Goal: Information Seeking & Learning: Find specific page/section

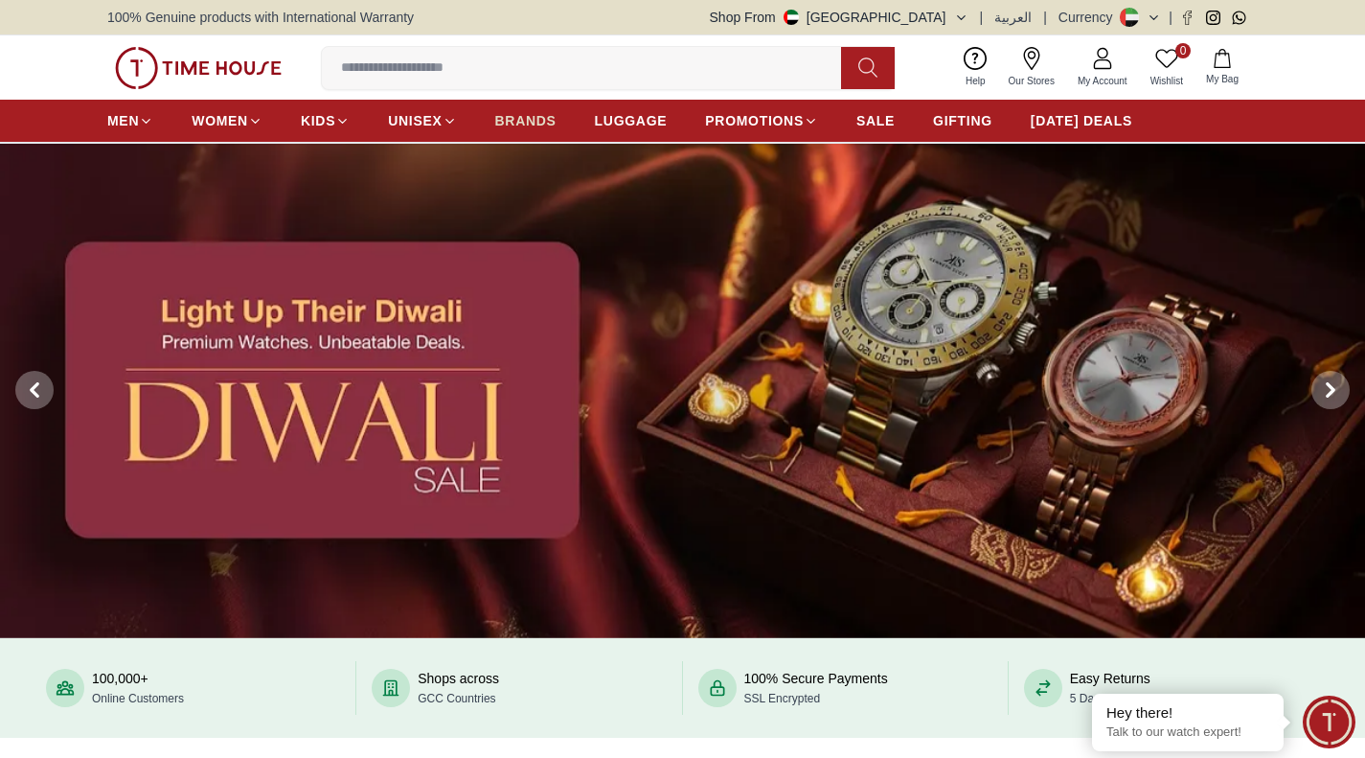
click at [537, 123] on span "BRANDS" at bounding box center [525, 120] width 61 height 19
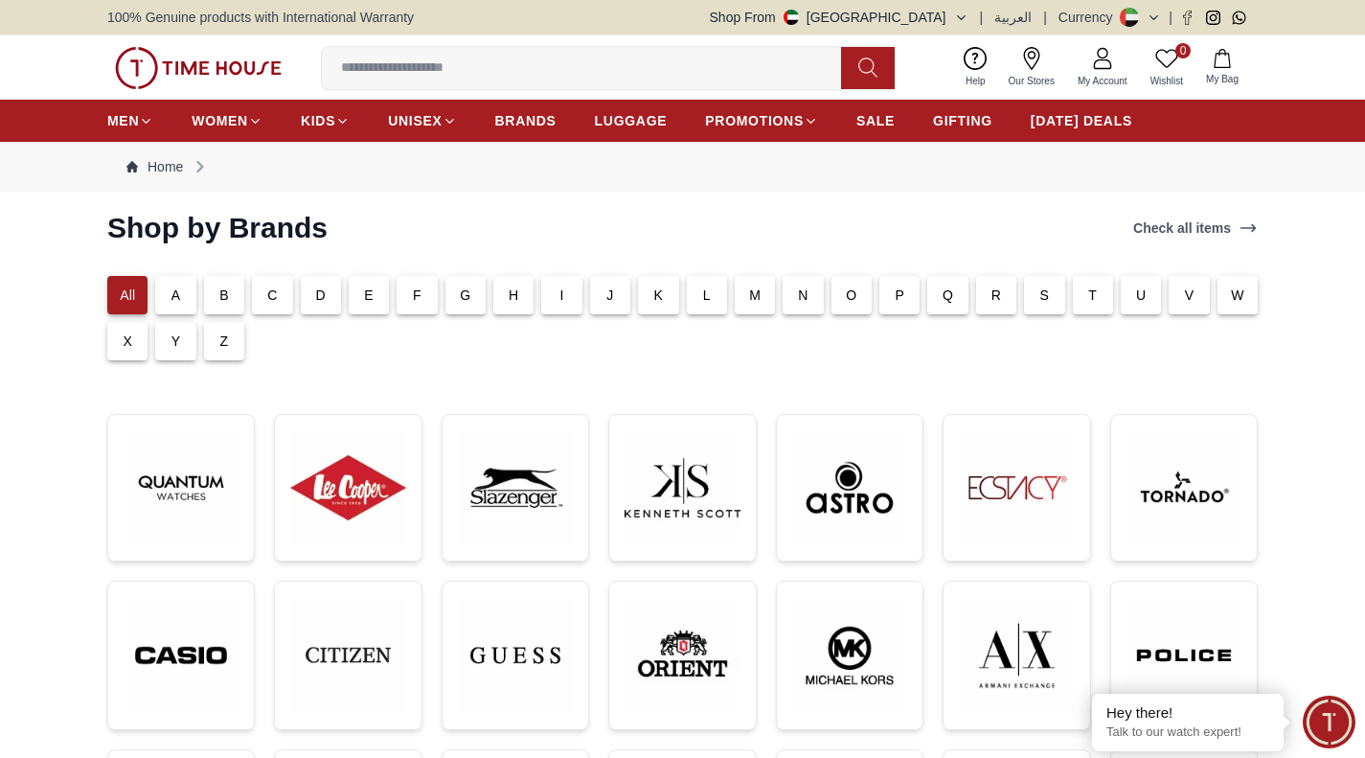
click at [134, 298] on p "All" at bounding box center [127, 294] width 15 height 19
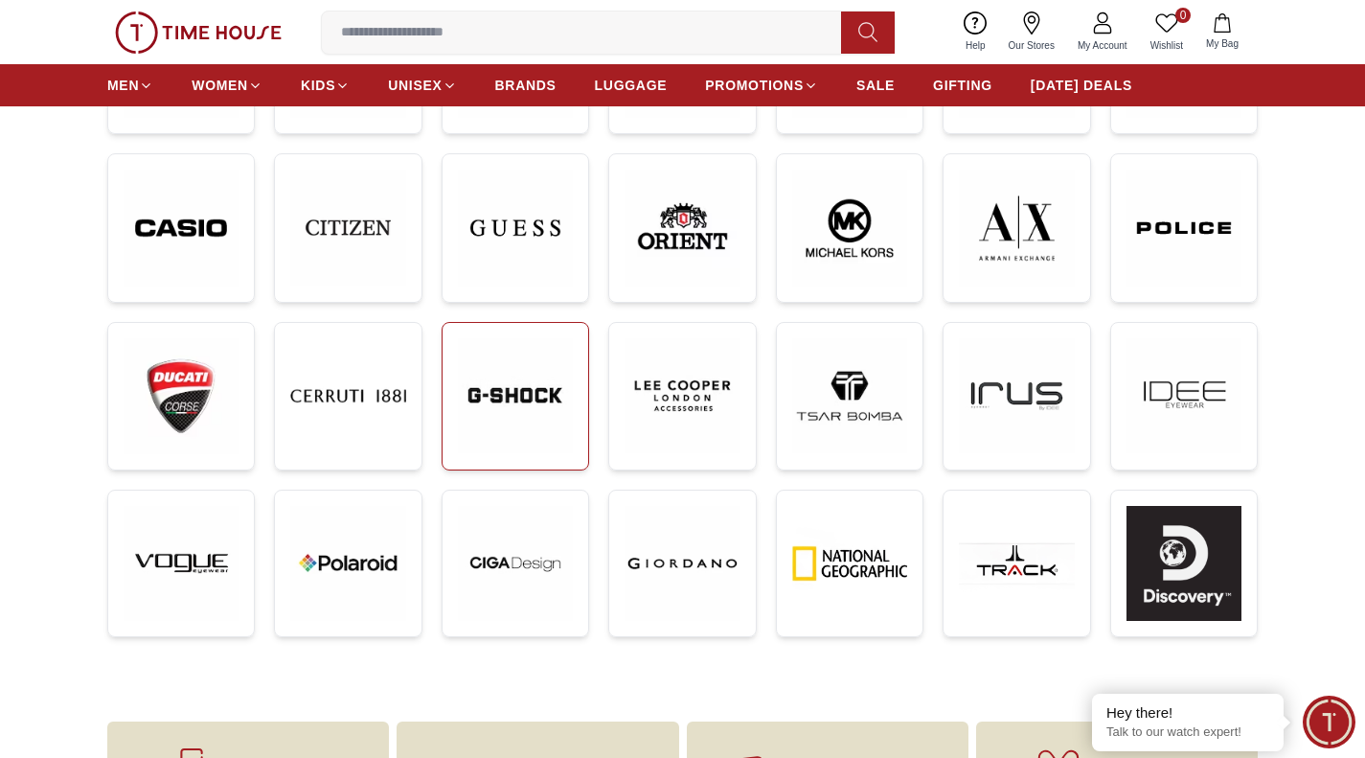
scroll to position [413, 0]
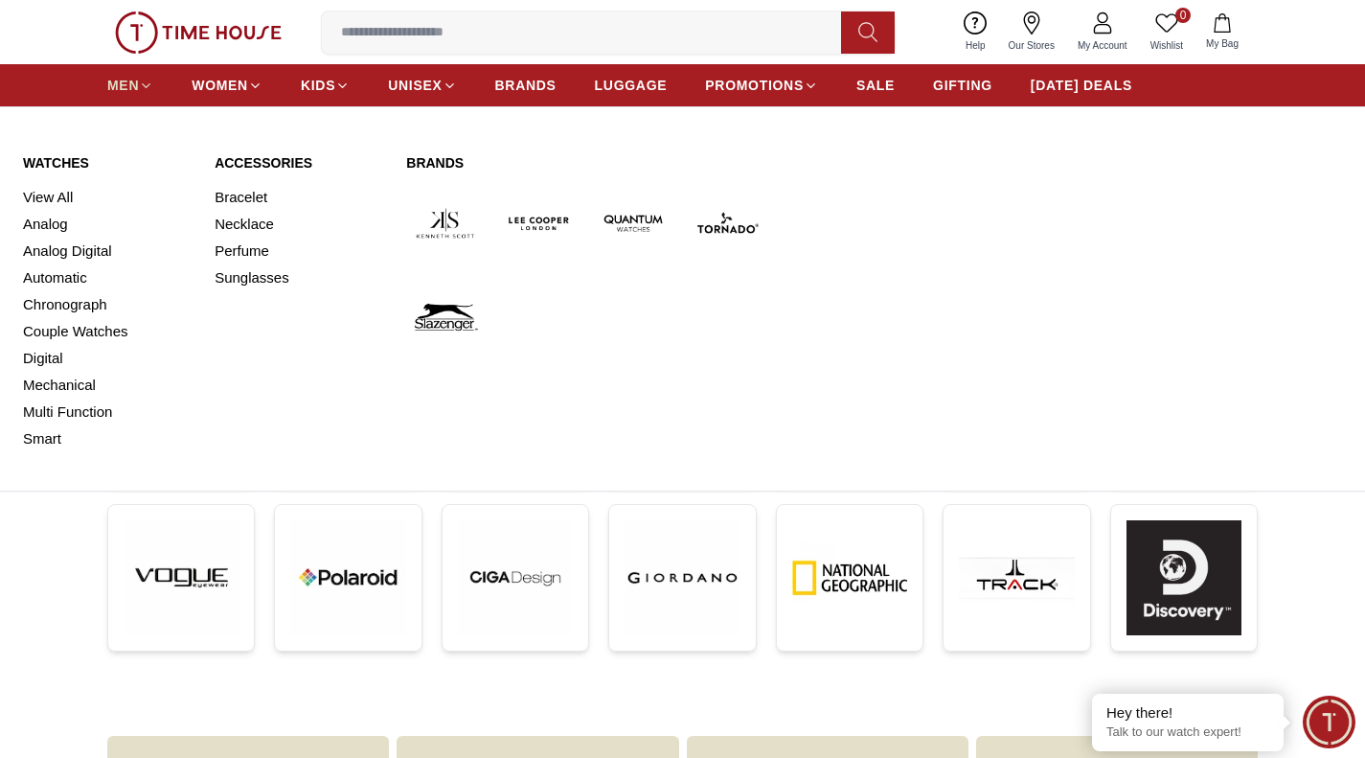
click at [139, 79] on icon at bounding box center [146, 86] width 14 height 14
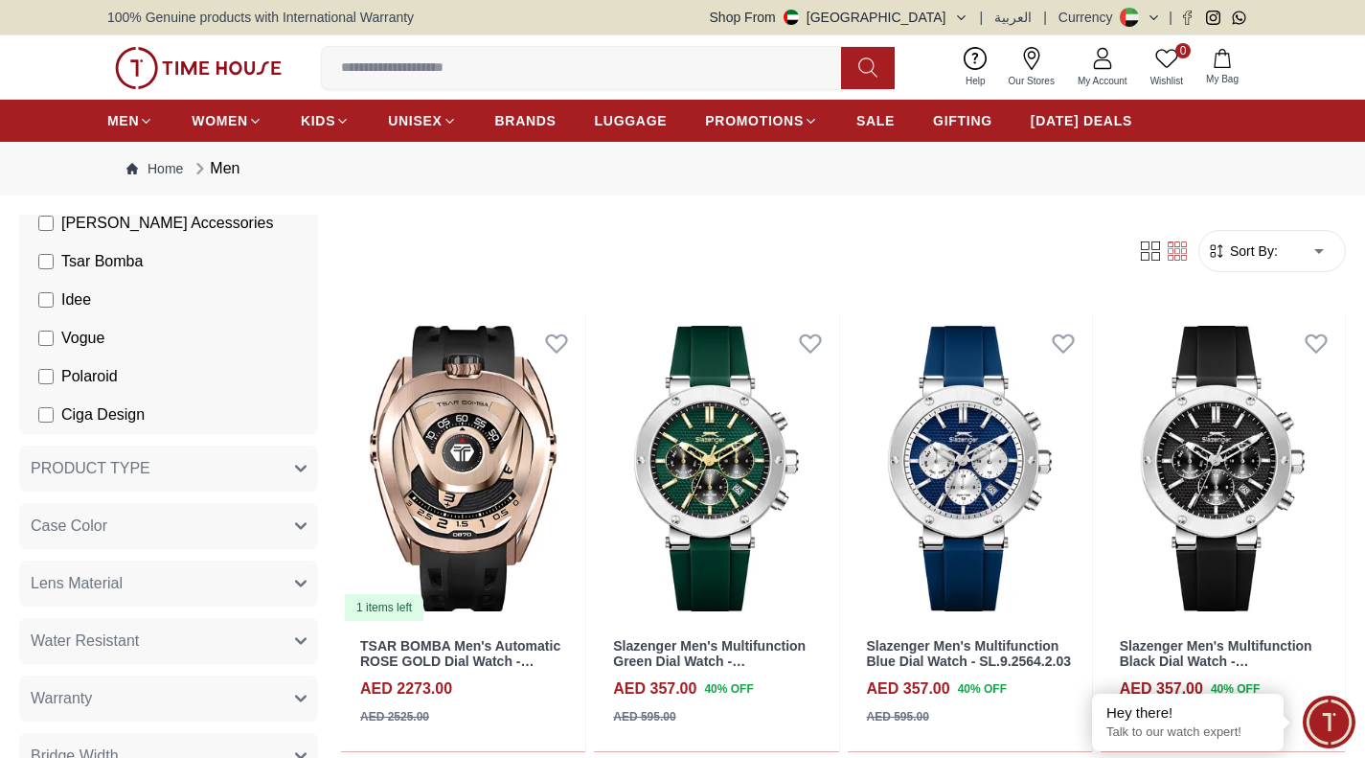
scroll to position [841, 0]
click at [170, 480] on button "PRODUCT TYPE" at bounding box center [168, 467] width 299 height 46
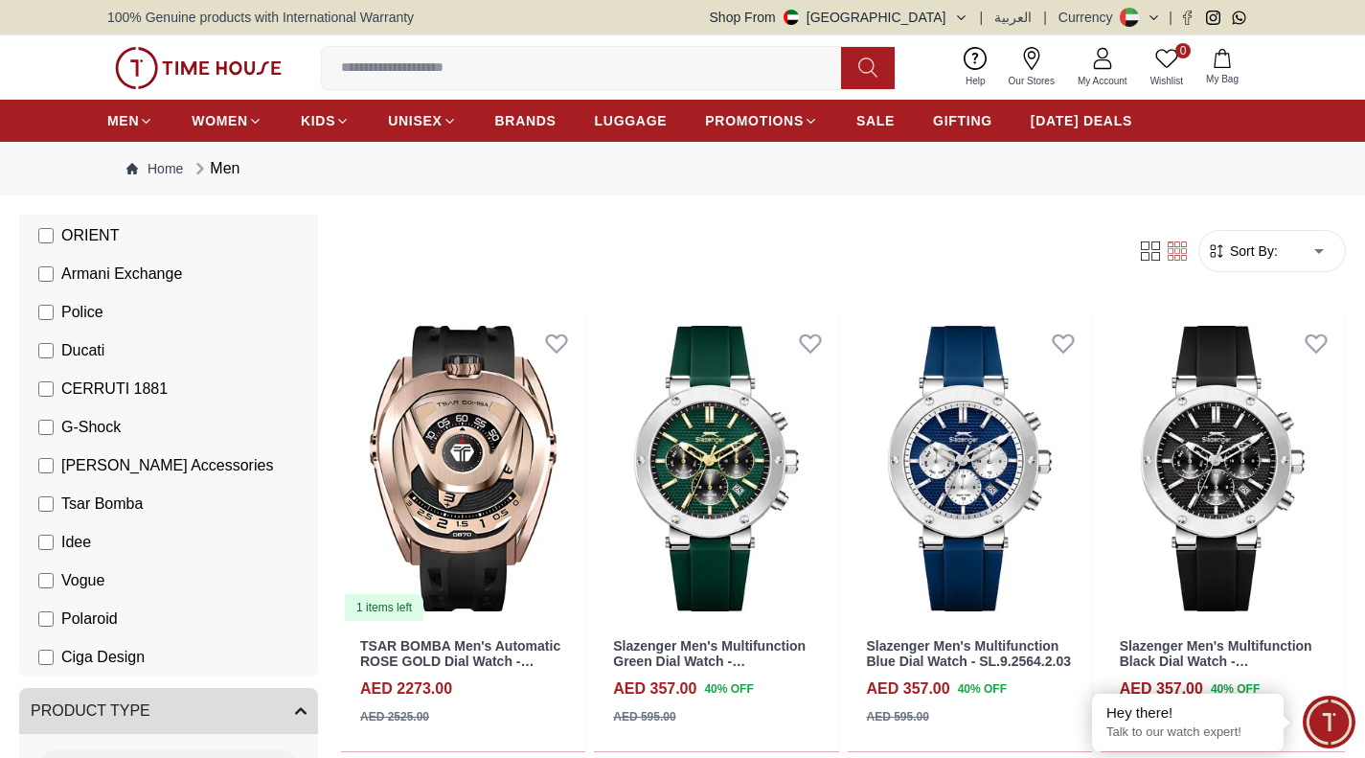
scroll to position [585, 0]
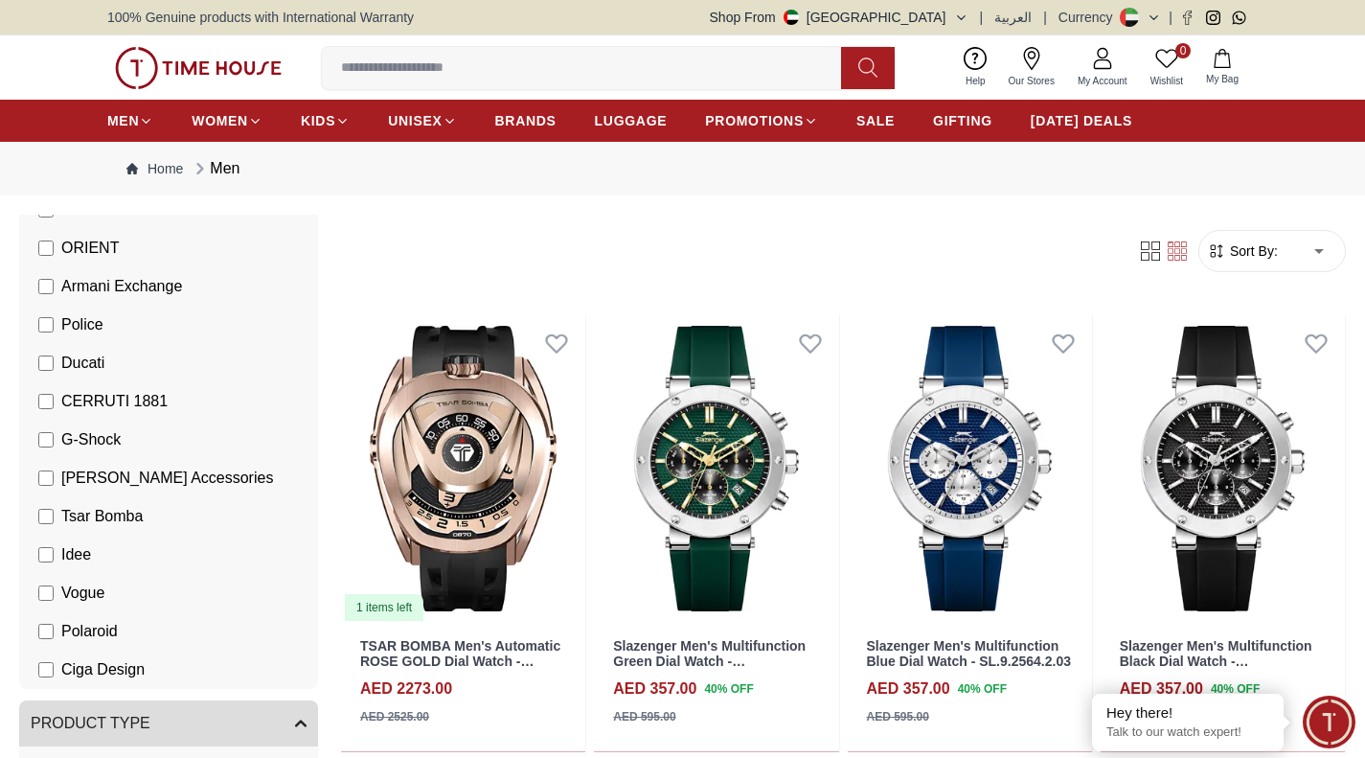
click at [74, 550] on span "Idee" at bounding box center [76, 554] width 30 height 23
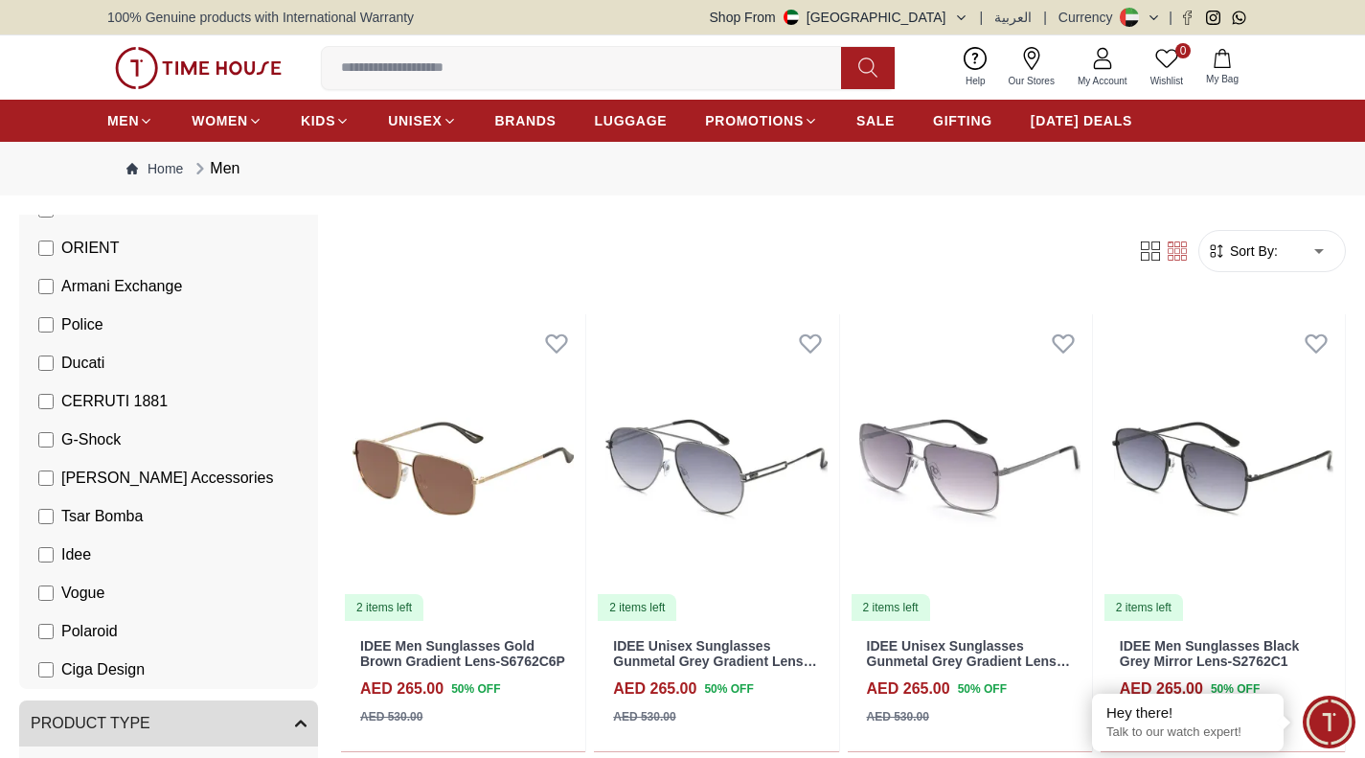
click at [530, 62] on input at bounding box center [589, 68] width 534 height 38
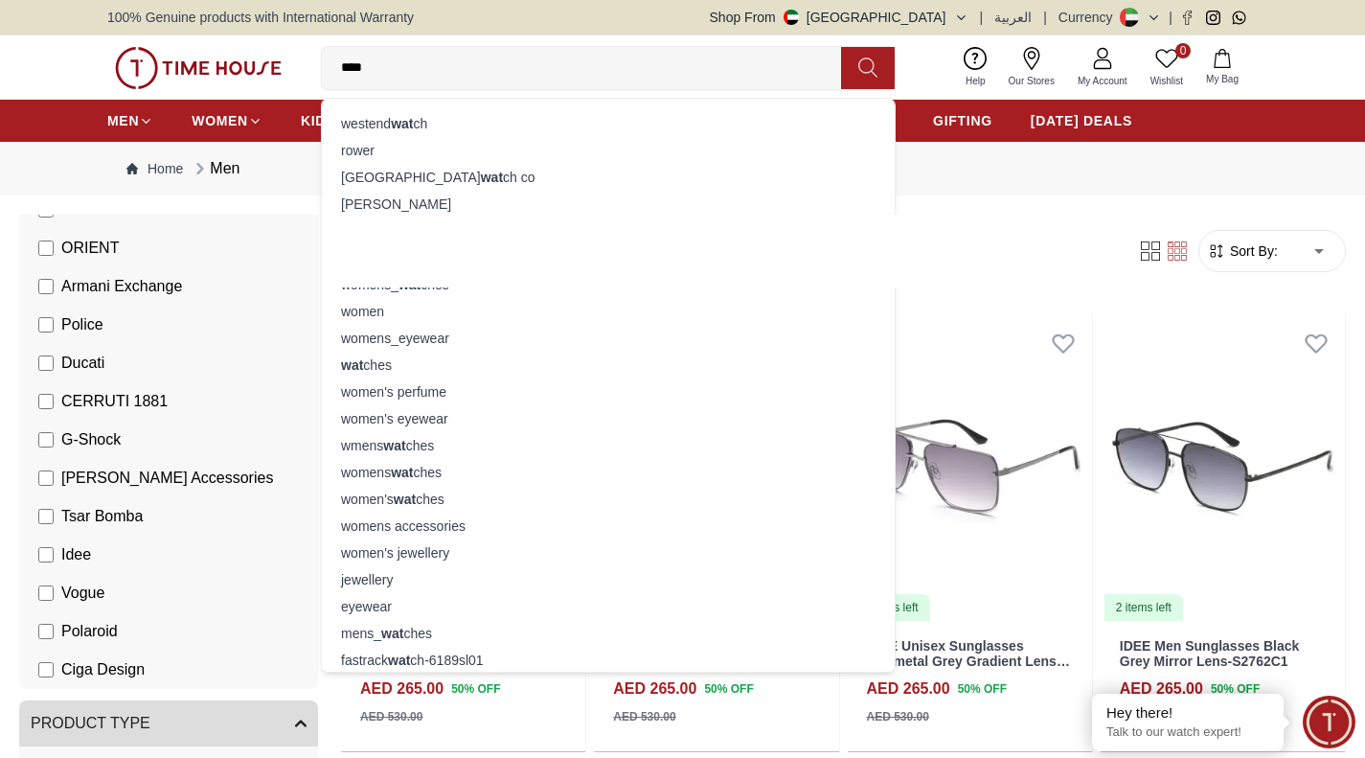
type input "*****"
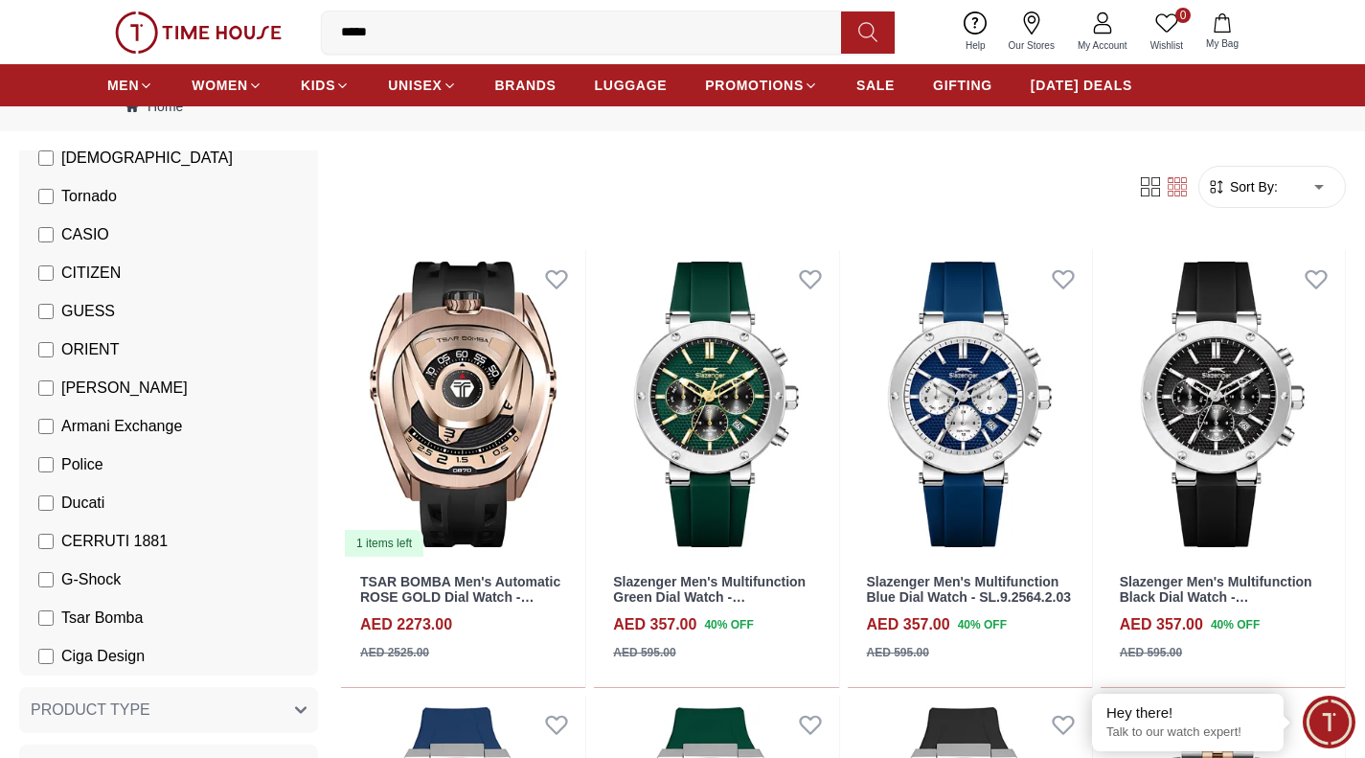
scroll to position [420, 0]
click at [857, 82] on span "SALE" at bounding box center [875, 85] width 38 height 19
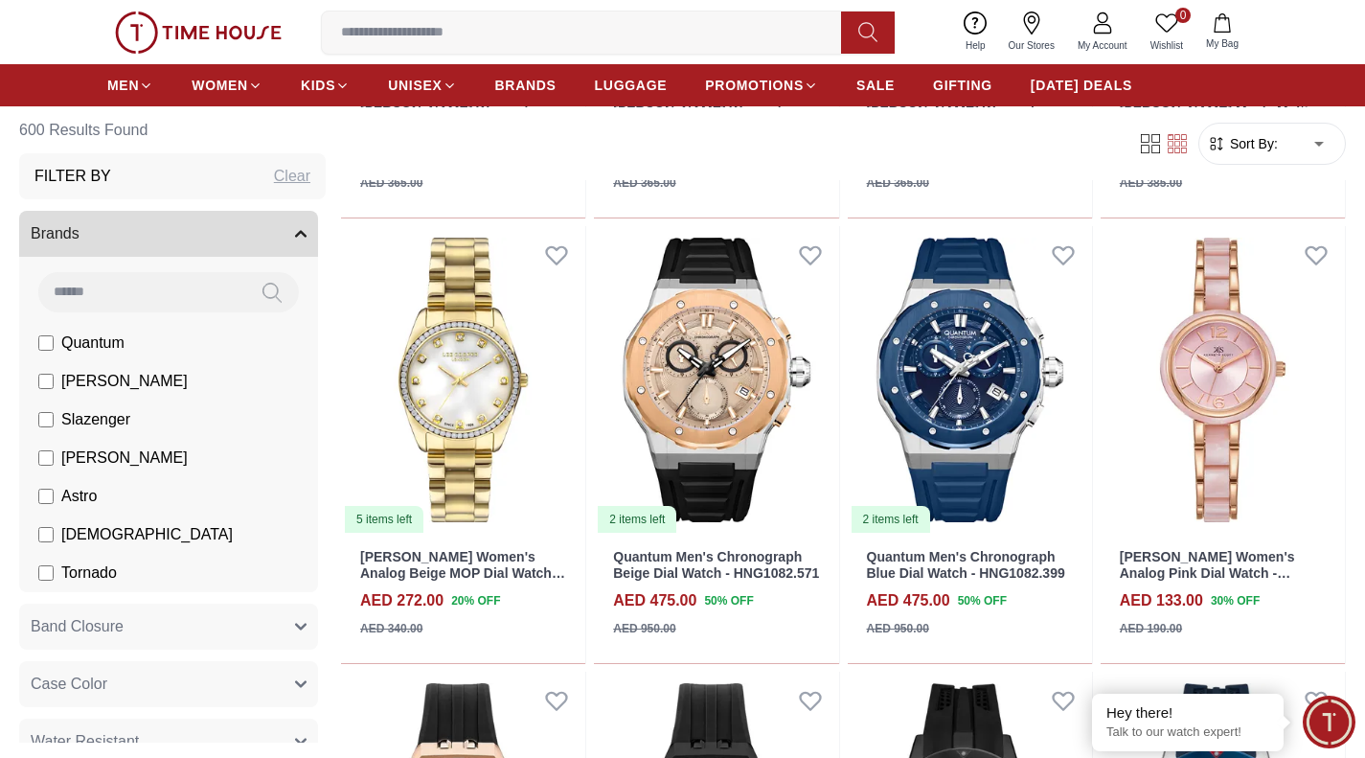
scroll to position [1404, 0]
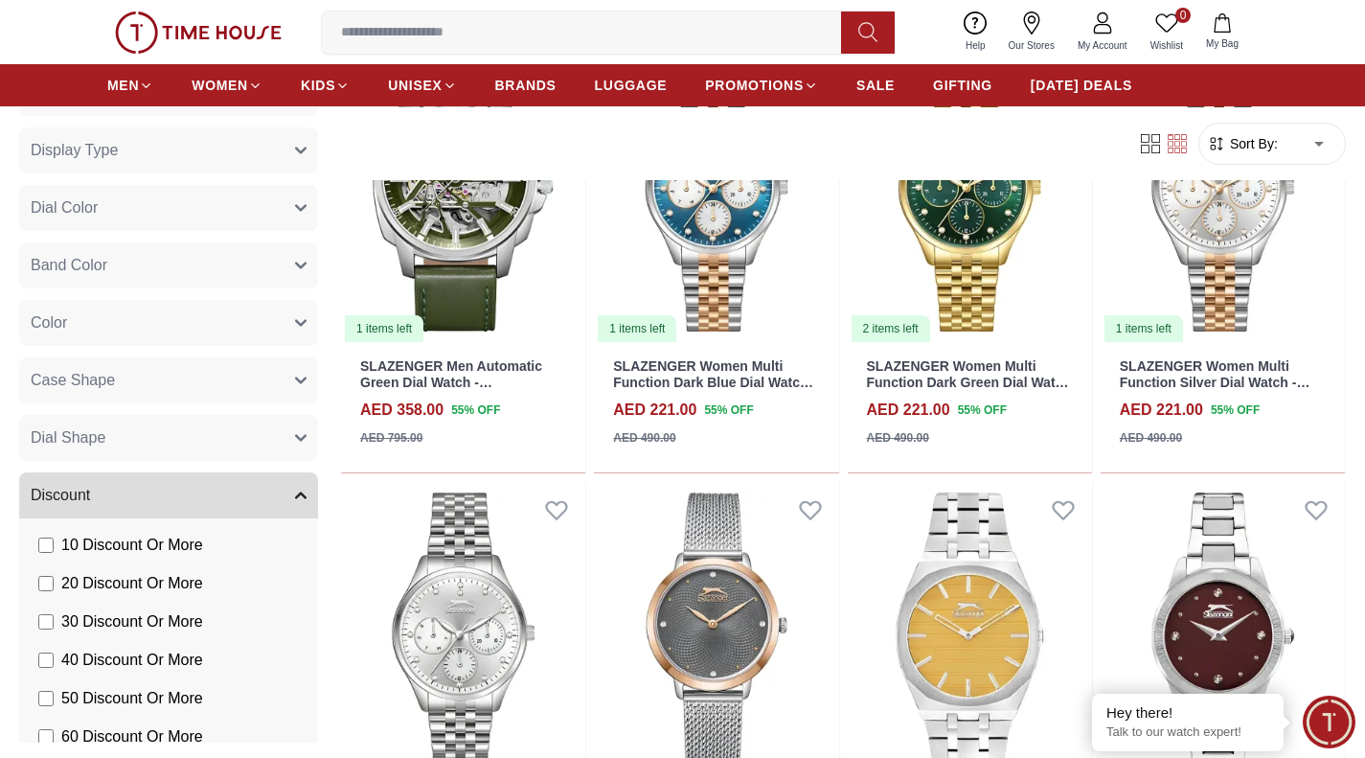
scroll to position [967, 0]
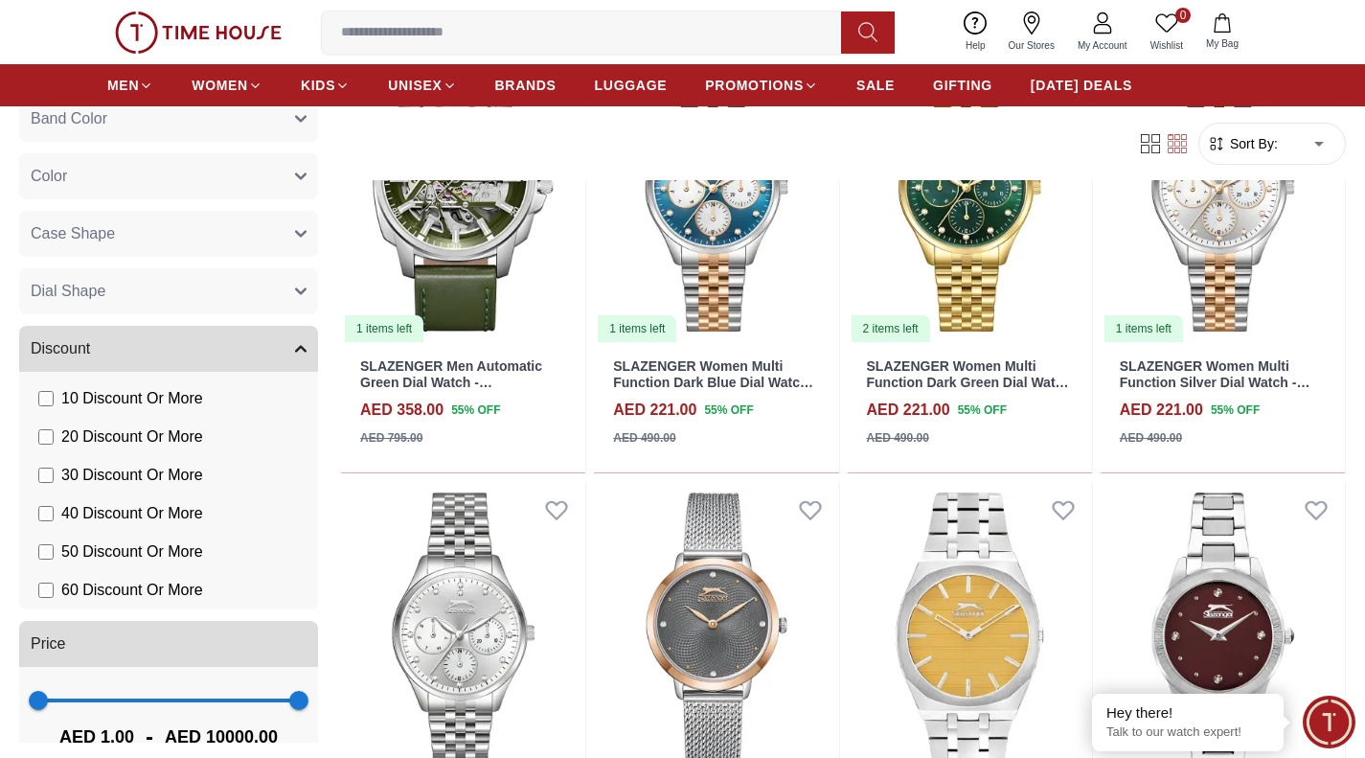
click at [146, 581] on span "60 Discount Or More" at bounding box center [132, 589] width 142 height 23
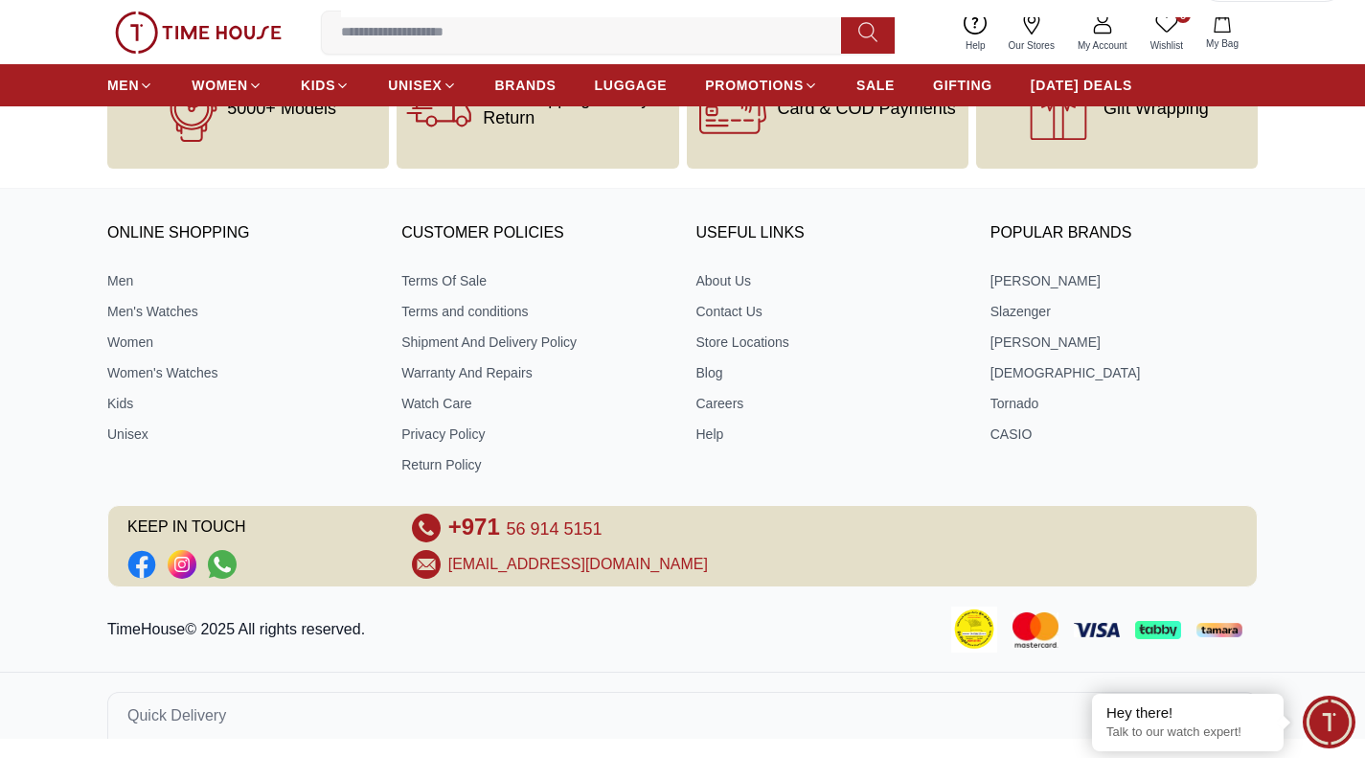
scroll to position [1242, 0]
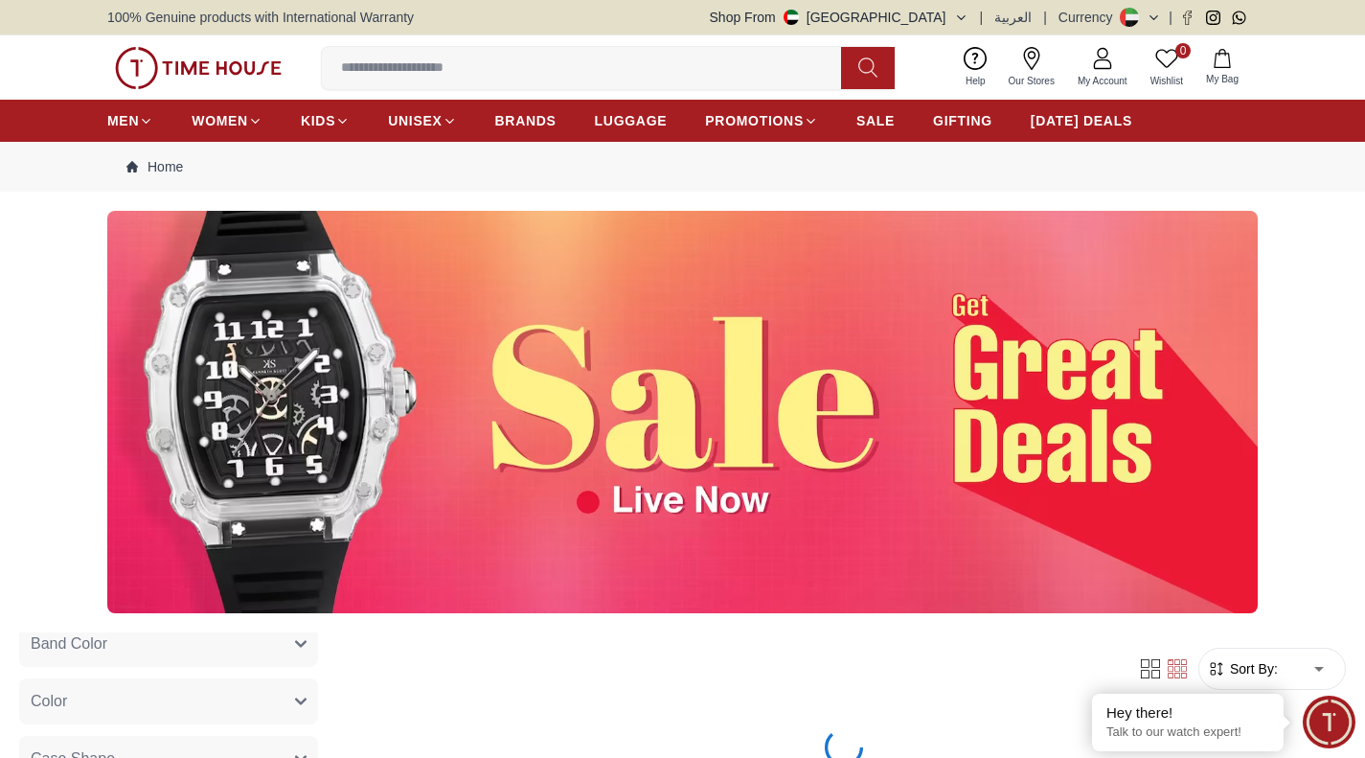
scroll to position [776, 0]
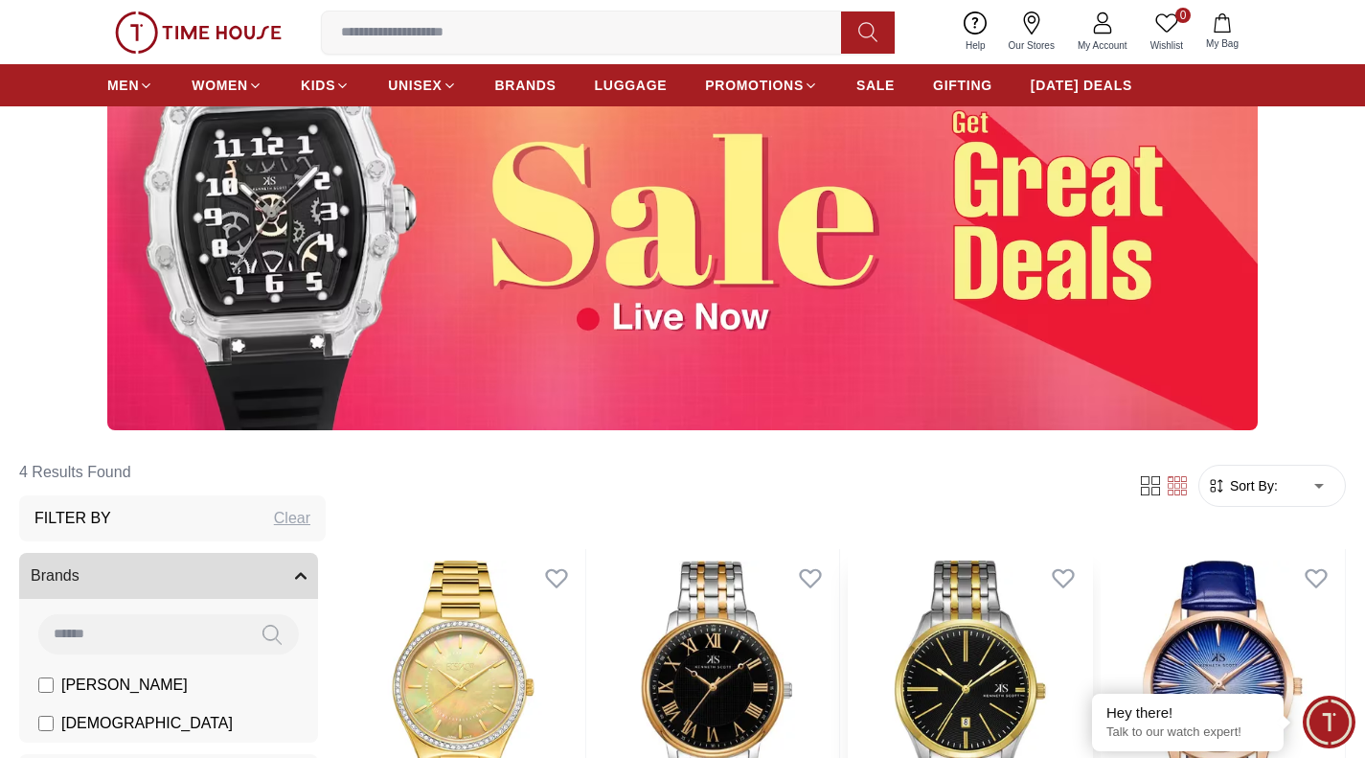
scroll to position [74, 0]
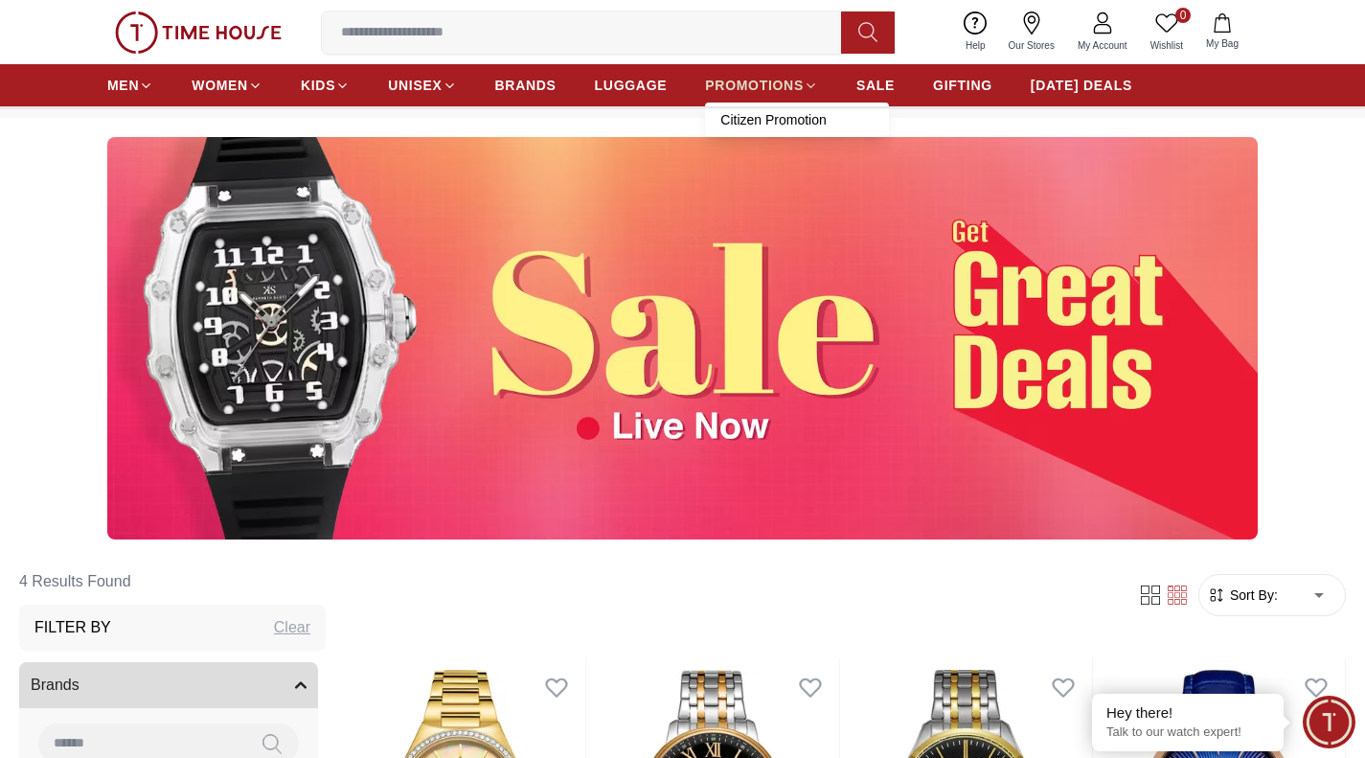
click at [814, 84] on icon at bounding box center [810, 86] width 14 height 14
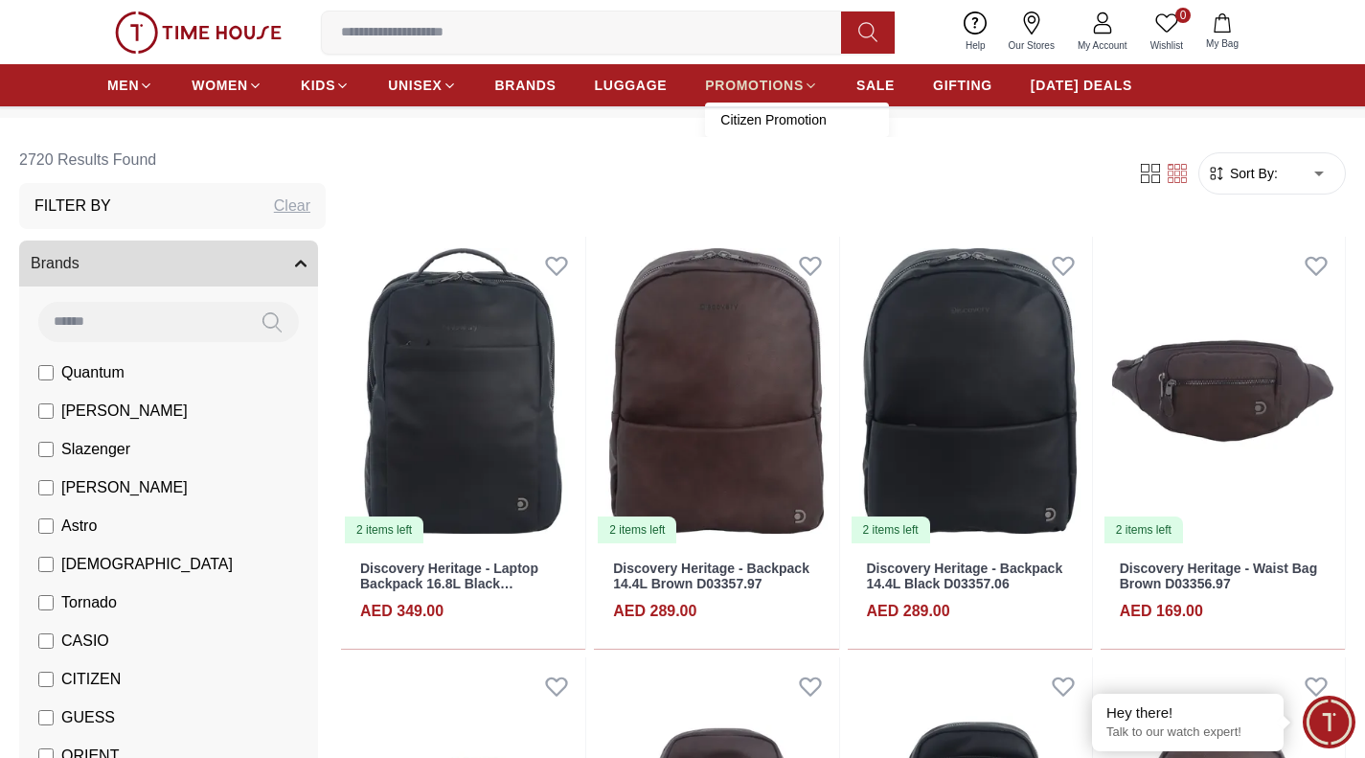
click at [762, 76] on span "PROMOTIONS" at bounding box center [754, 85] width 99 height 19
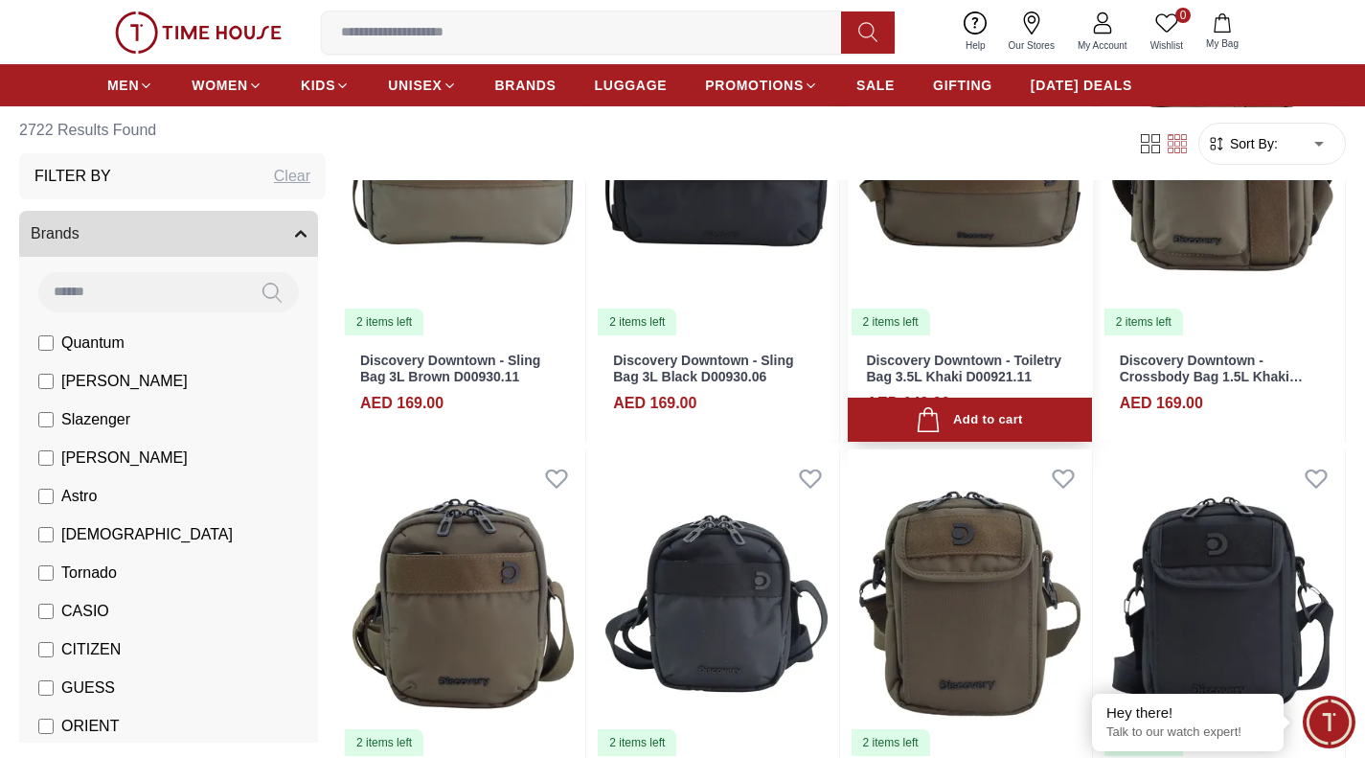
drag, startPoint x: 873, startPoint y: 441, endPoint x: 874, endPoint y: 184, distance: 257.6
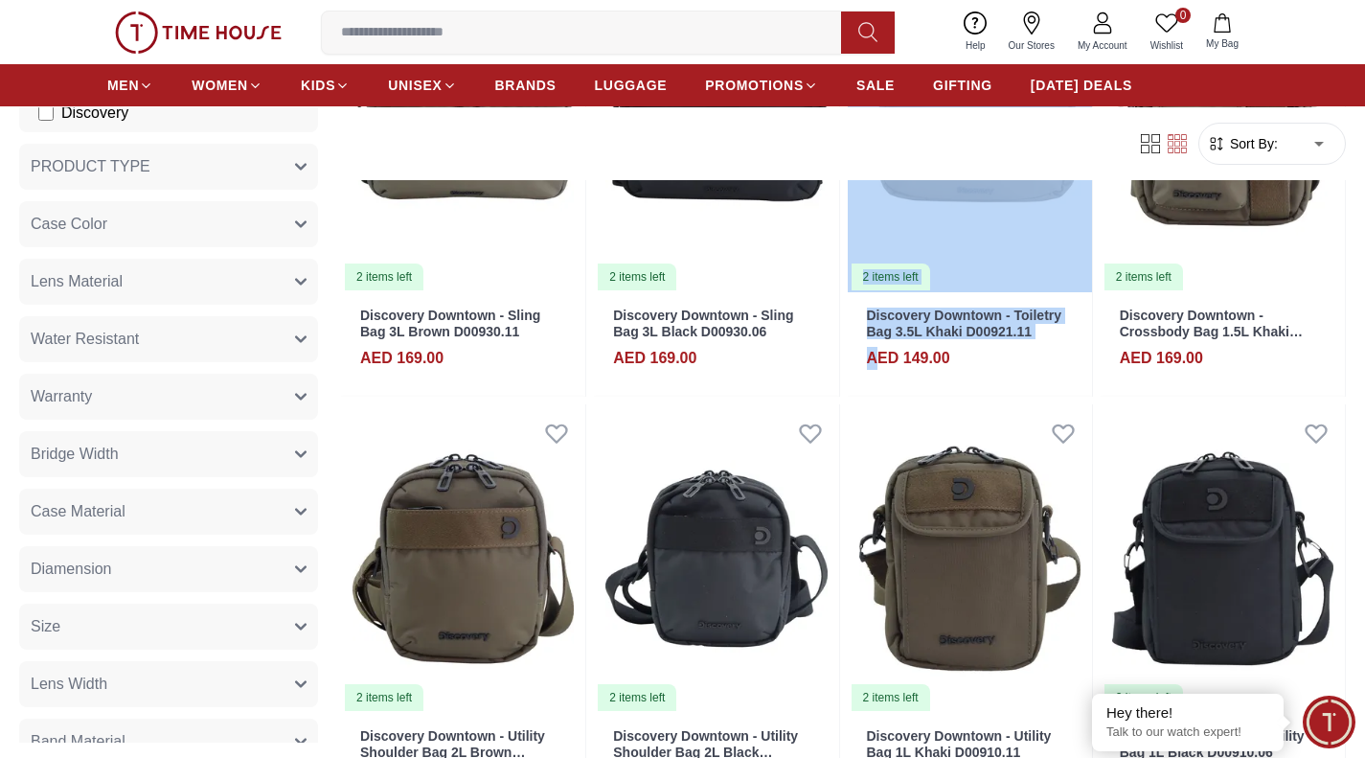
scroll to position [1112, 0]
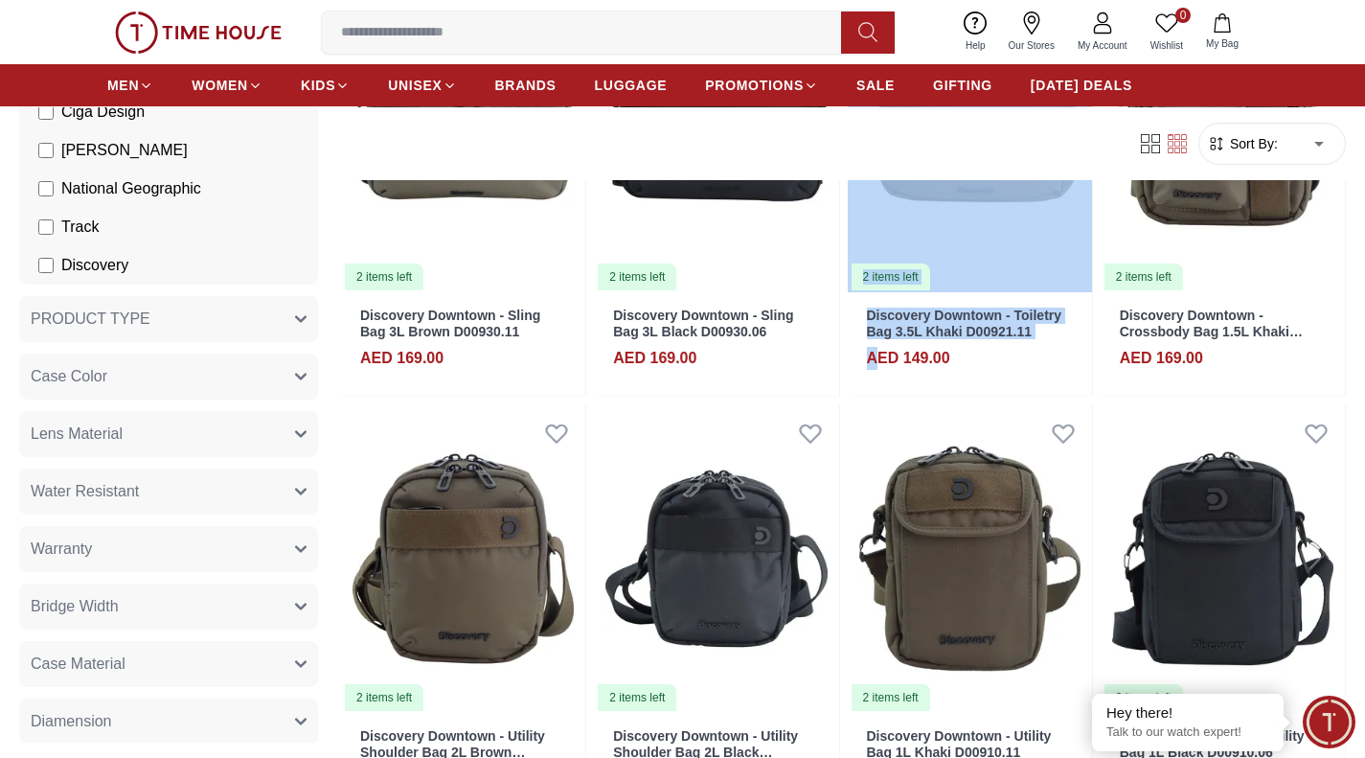
click at [161, 321] on button "PRODUCT TYPE" at bounding box center [168, 319] width 299 height 46
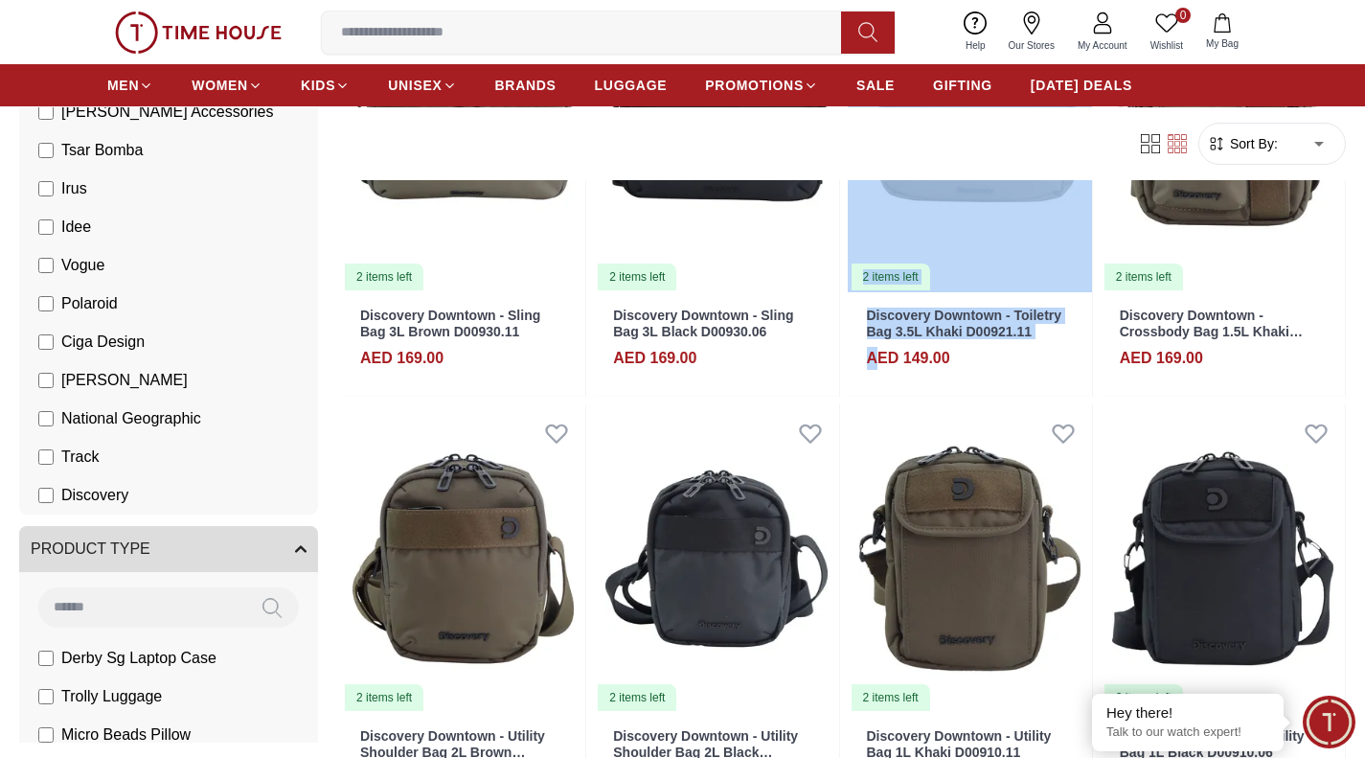
scroll to position [740, 0]
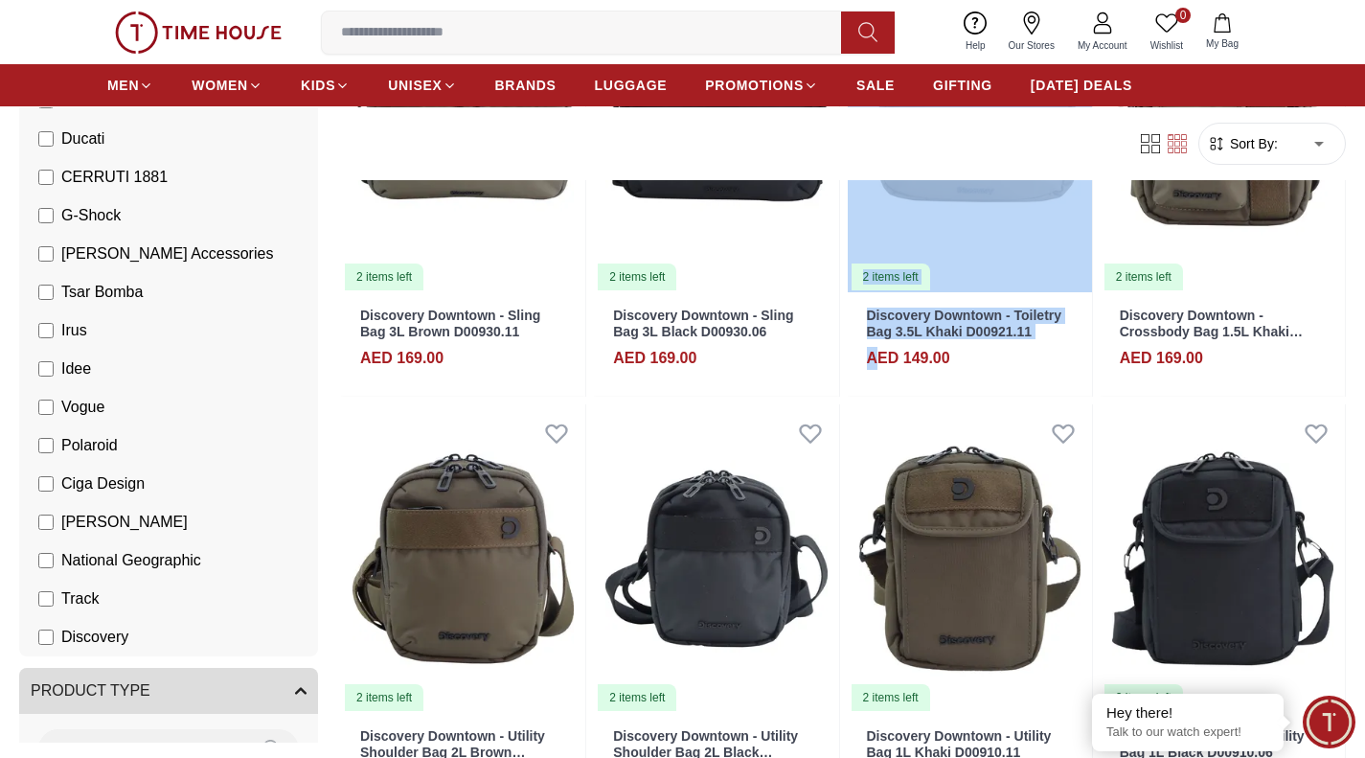
click at [232, 20] on img at bounding box center [198, 32] width 167 height 42
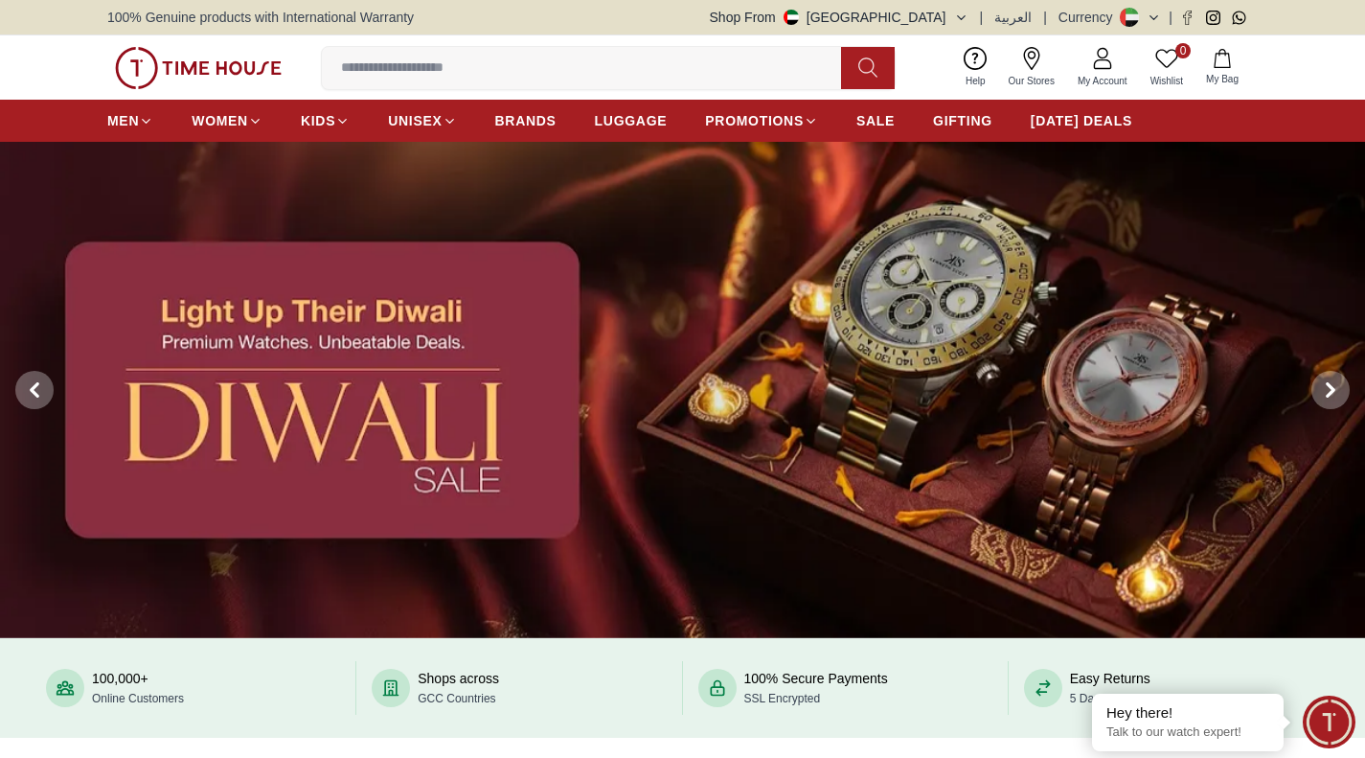
click at [404, 429] on img at bounding box center [682, 390] width 1365 height 496
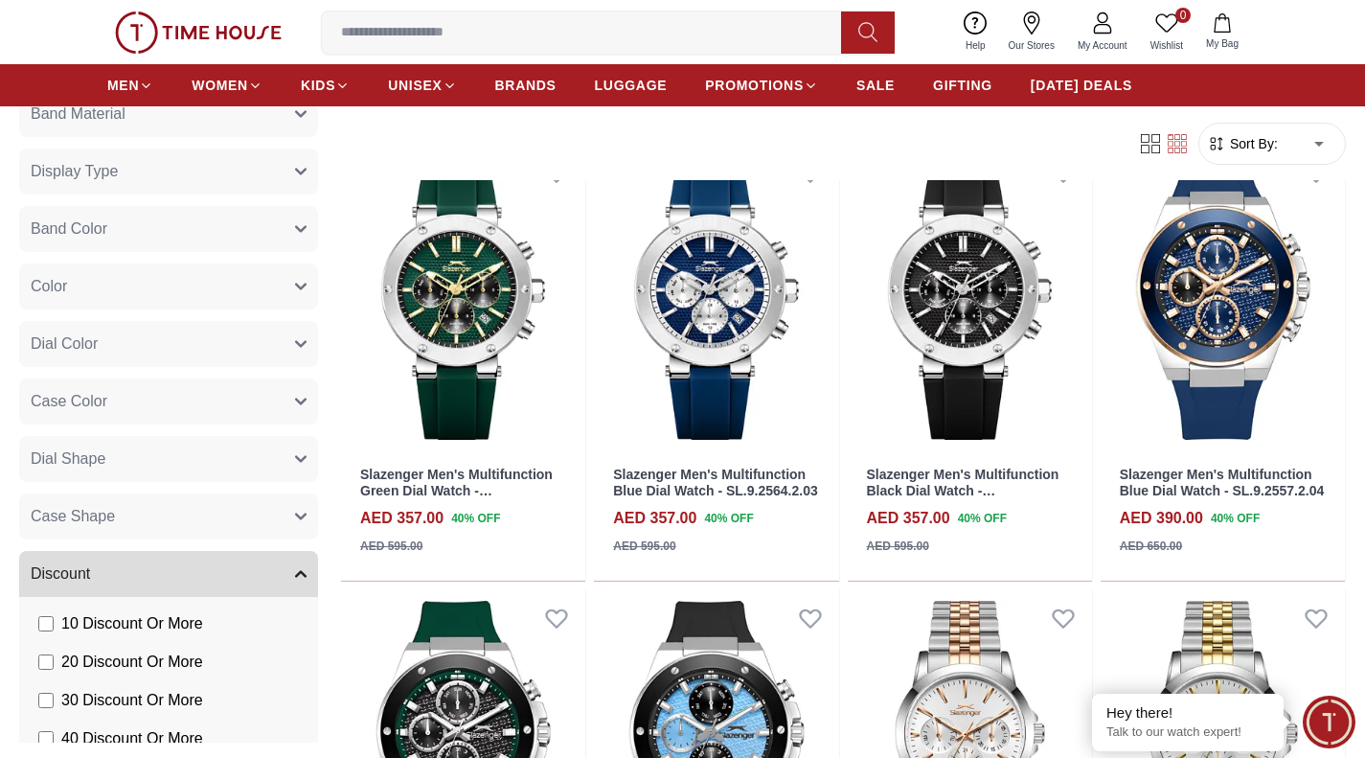
scroll to position [817, 0]
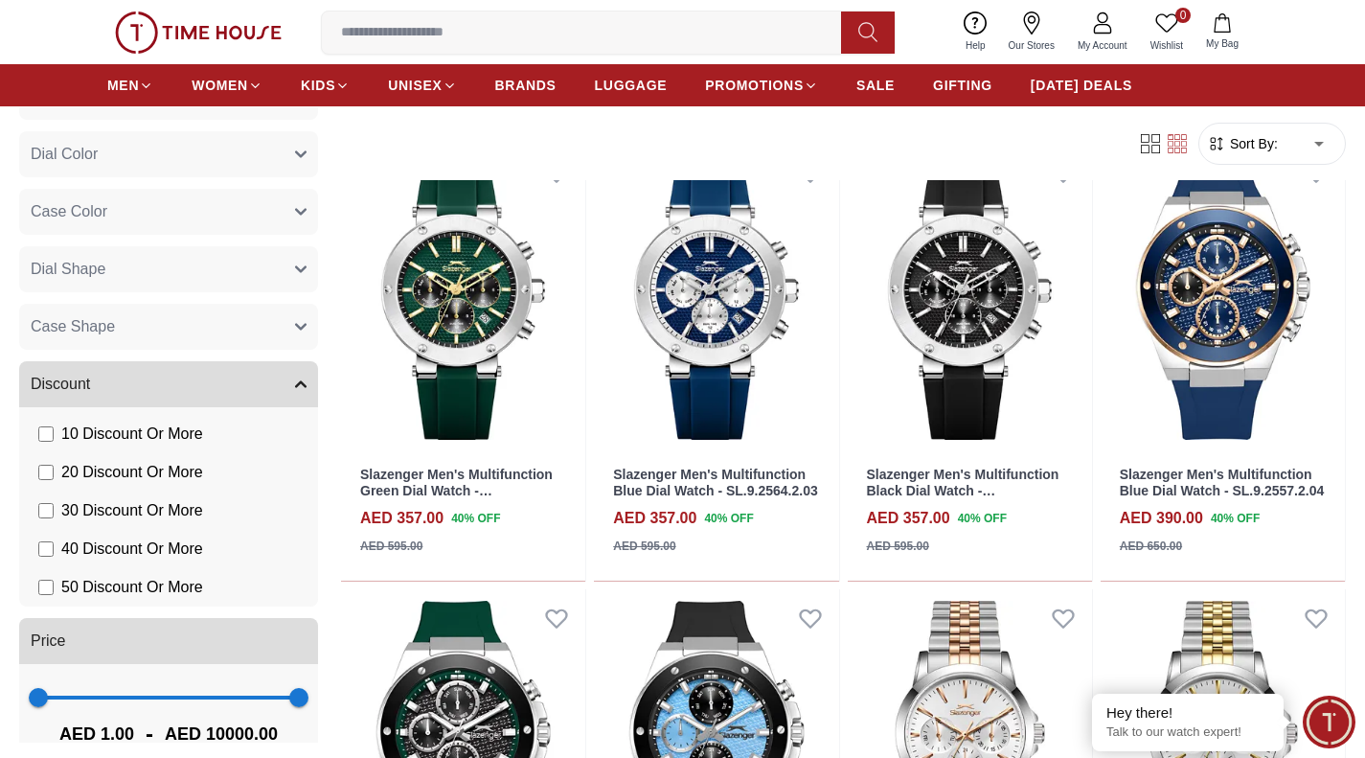
click at [157, 587] on span "50 Discount Or More" at bounding box center [132, 587] width 142 height 23
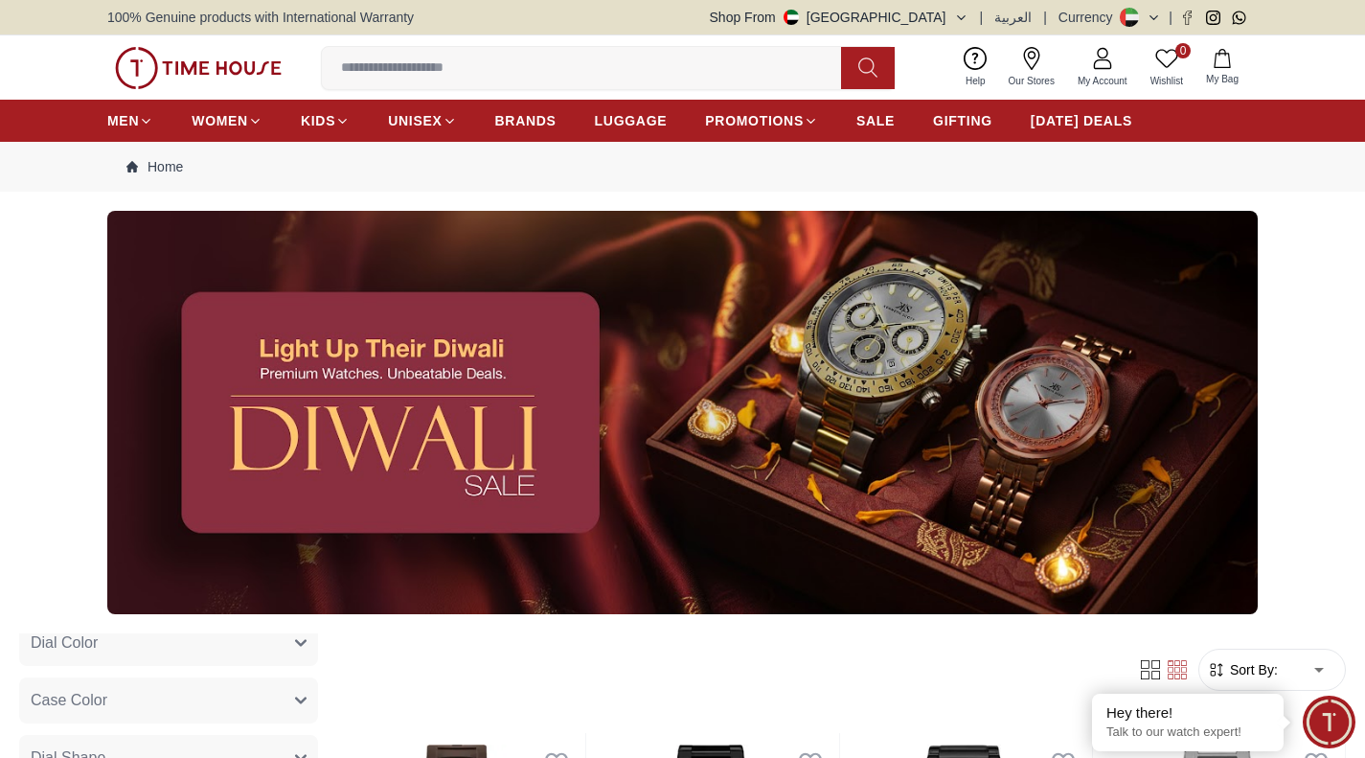
scroll to position [740, 0]
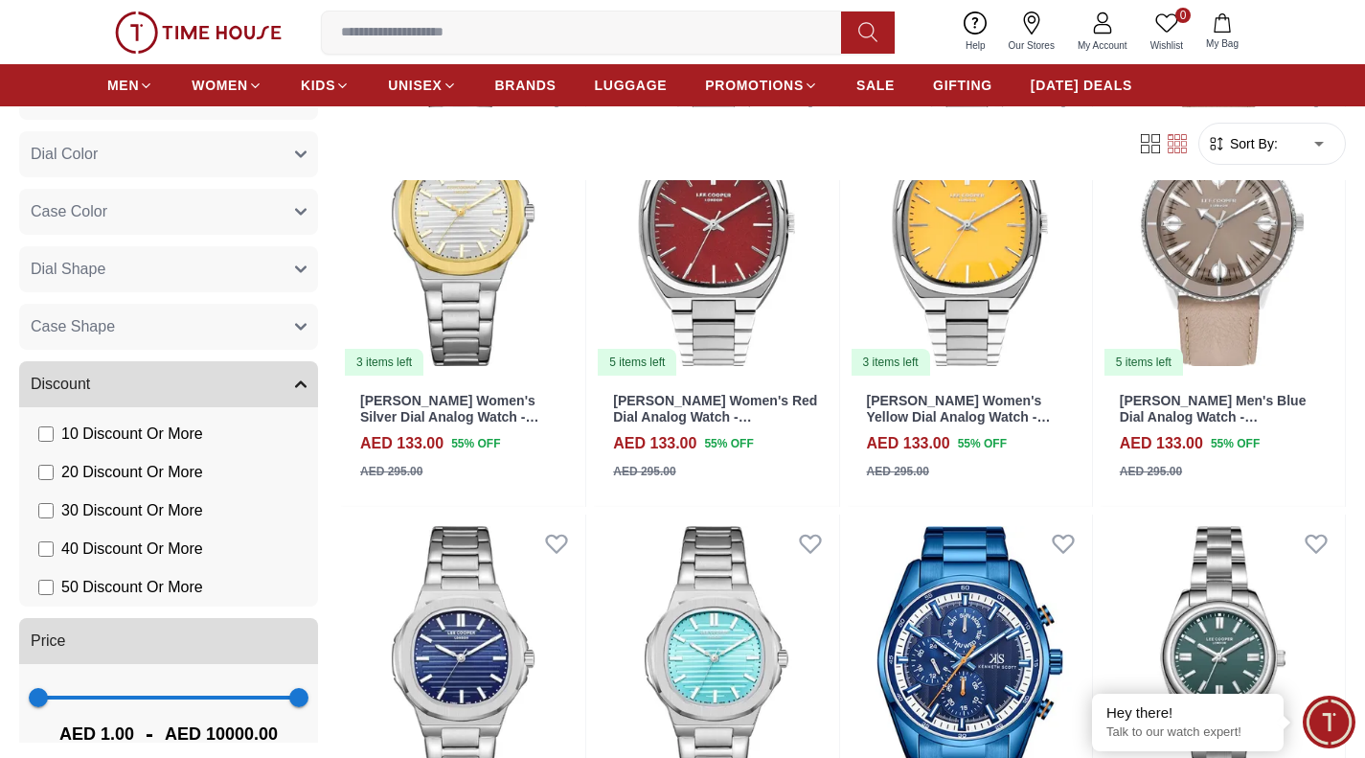
scroll to position [3341, 0]
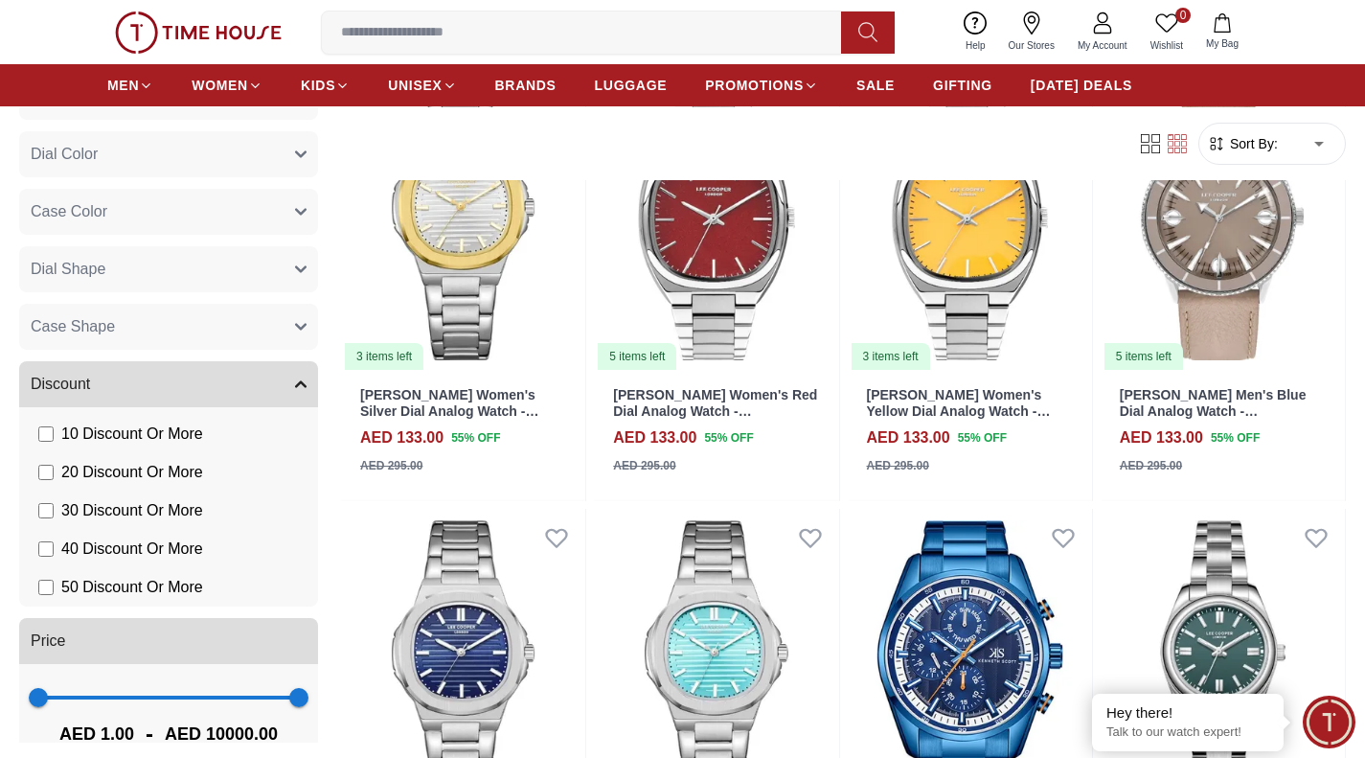
click at [185, 35] on img at bounding box center [198, 32] width 167 height 42
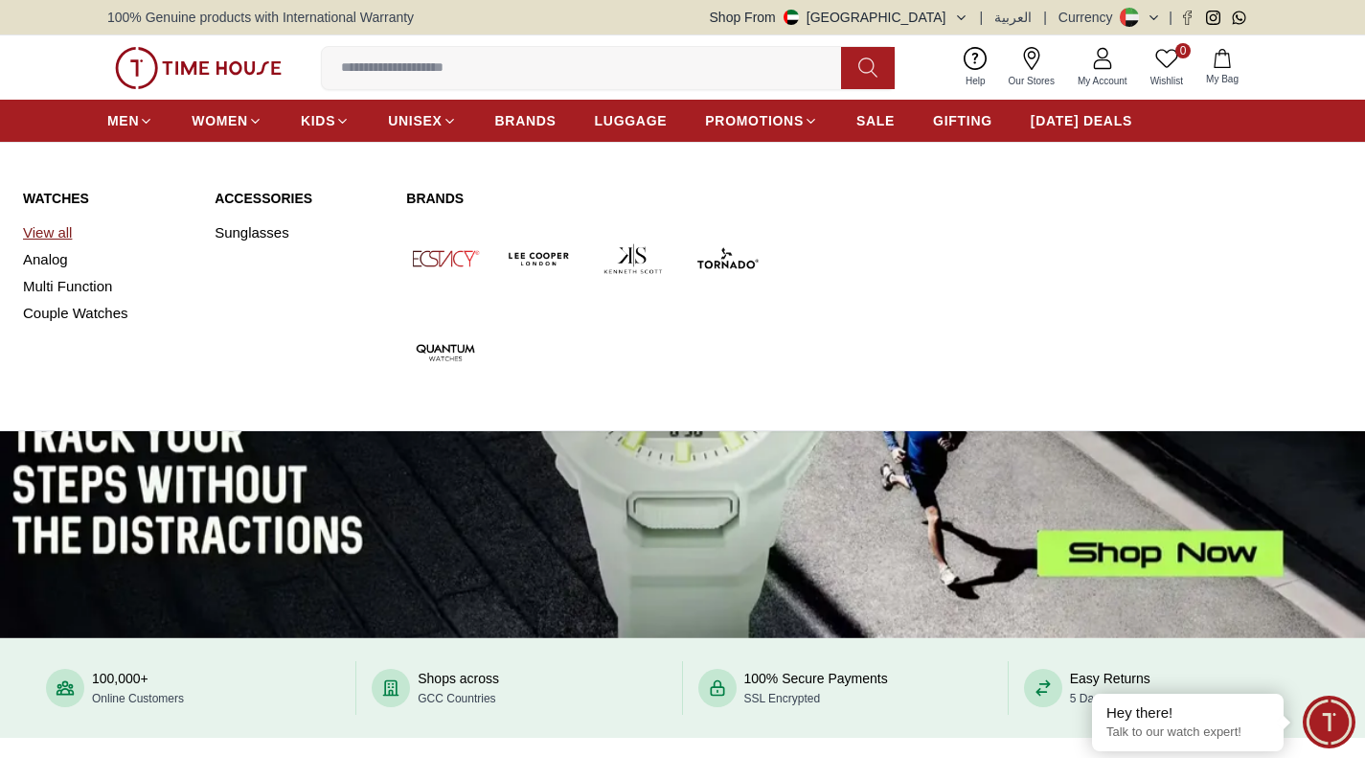
click at [37, 232] on link "View all" at bounding box center [107, 232] width 169 height 27
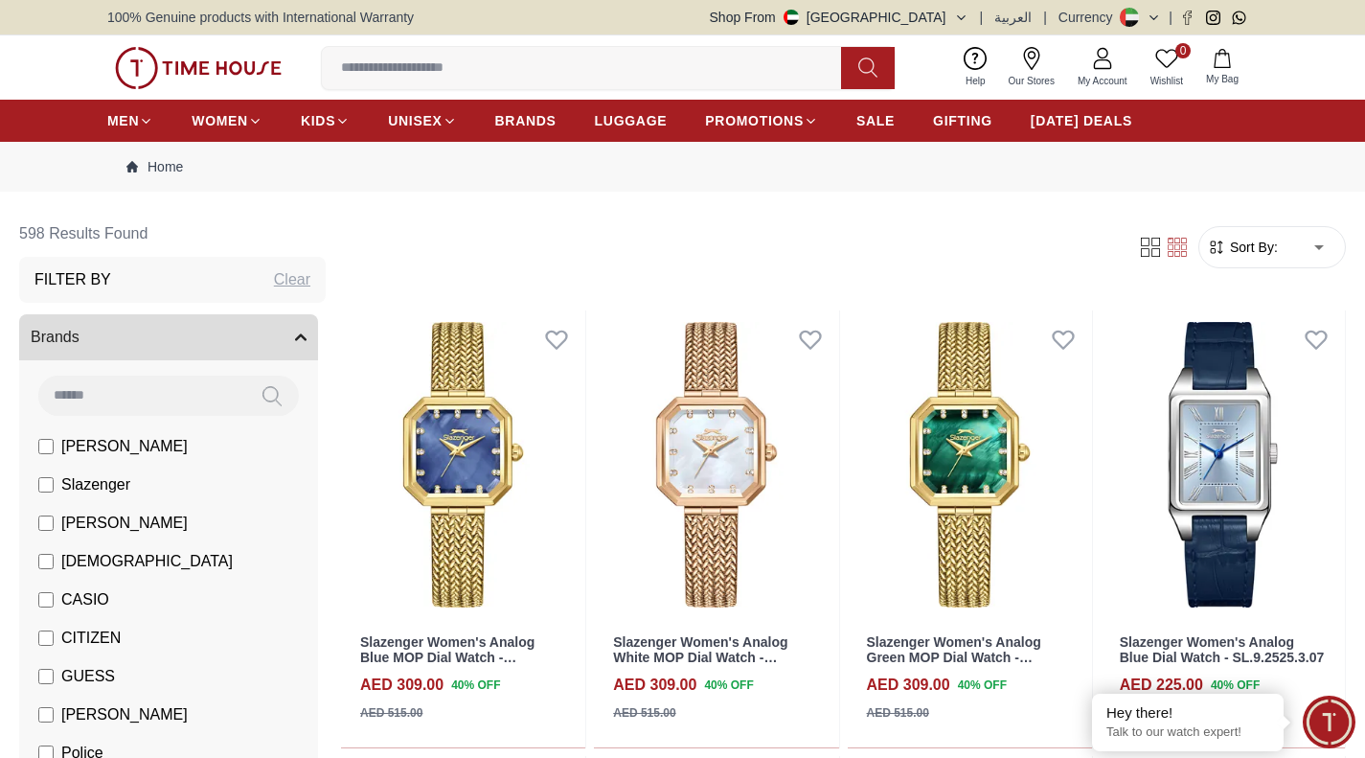
click at [285, 273] on div "Clear" at bounding box center [292, 279] width 36 height 23
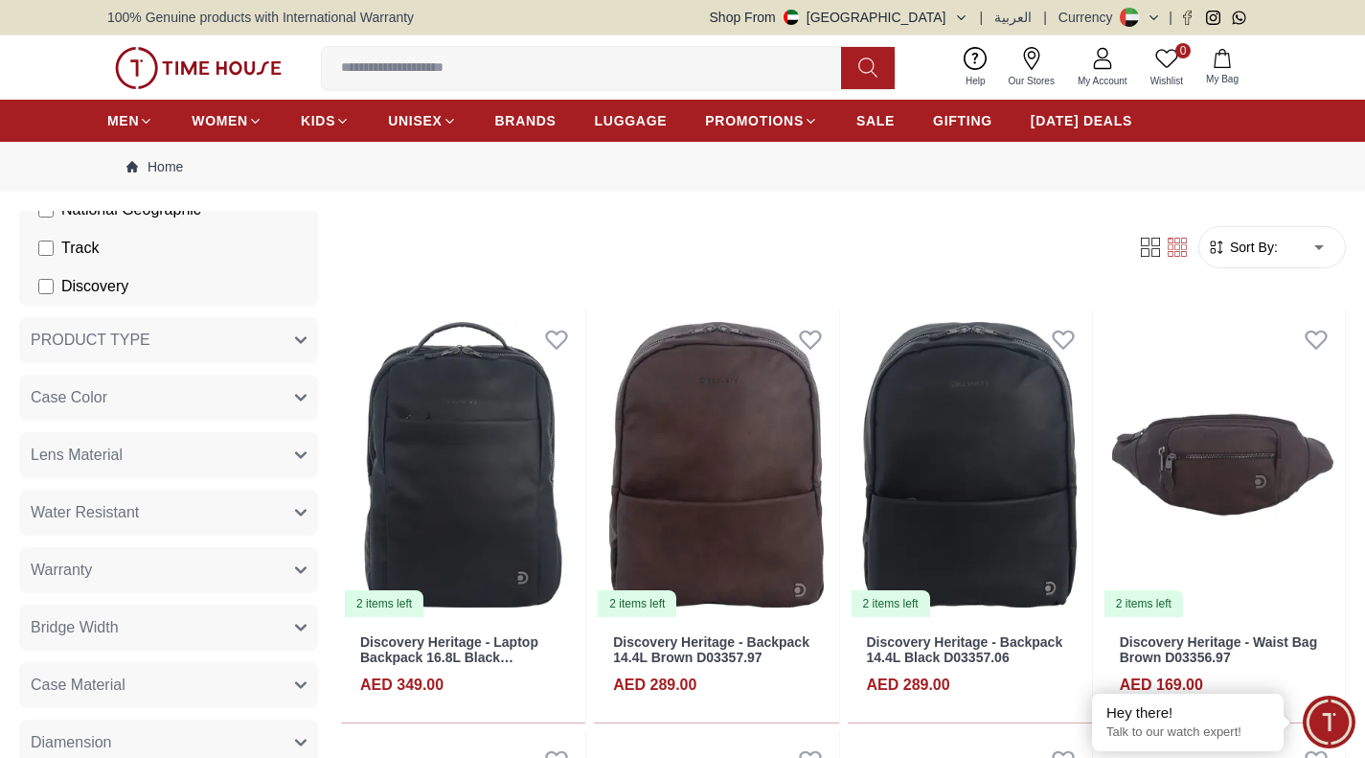
scroll to position [1196, 0]
click at [202, 349] on button "PRODUCT TYPE" at bounding box center [168, 338] width 299 height 46
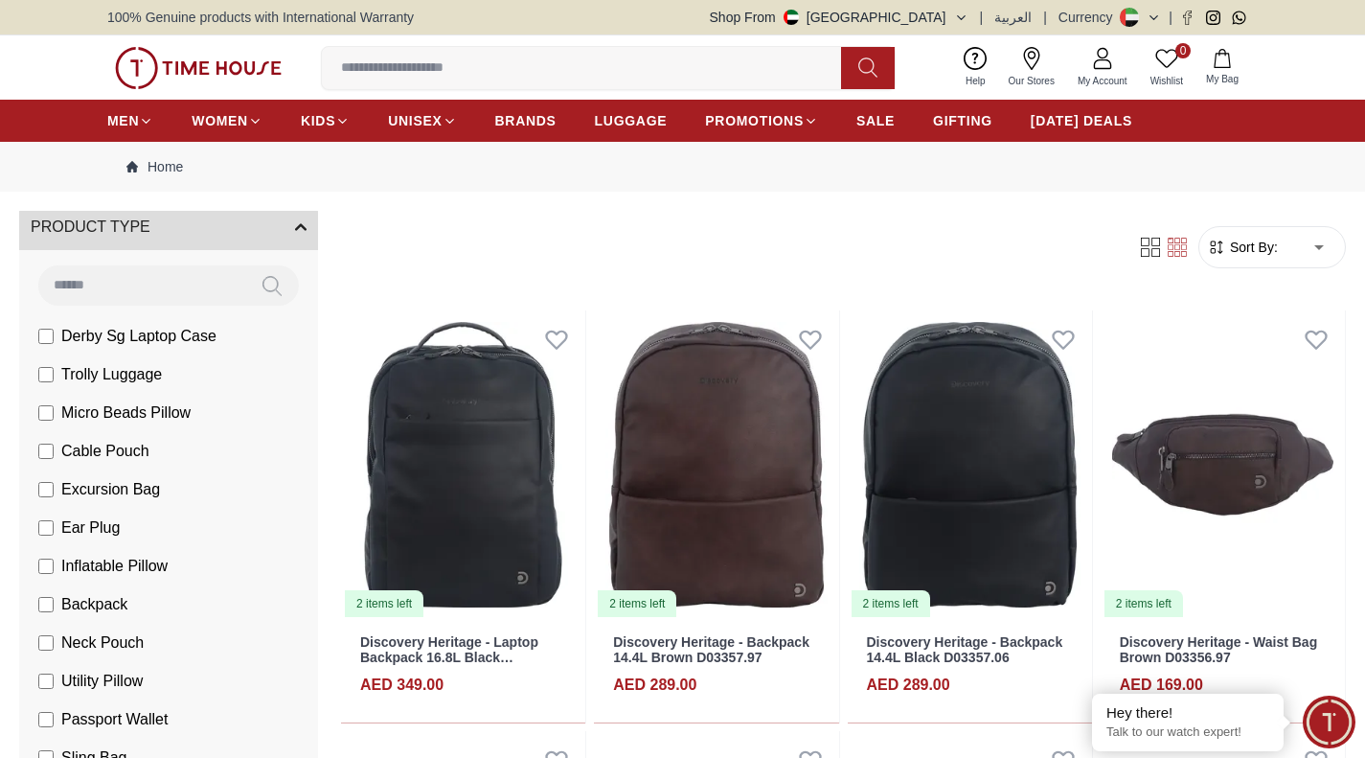
scroll to position [1305, 0]
click at [1022, 78] on span "Our Stores" at bounding box center [1031, 81] width 61 height 14
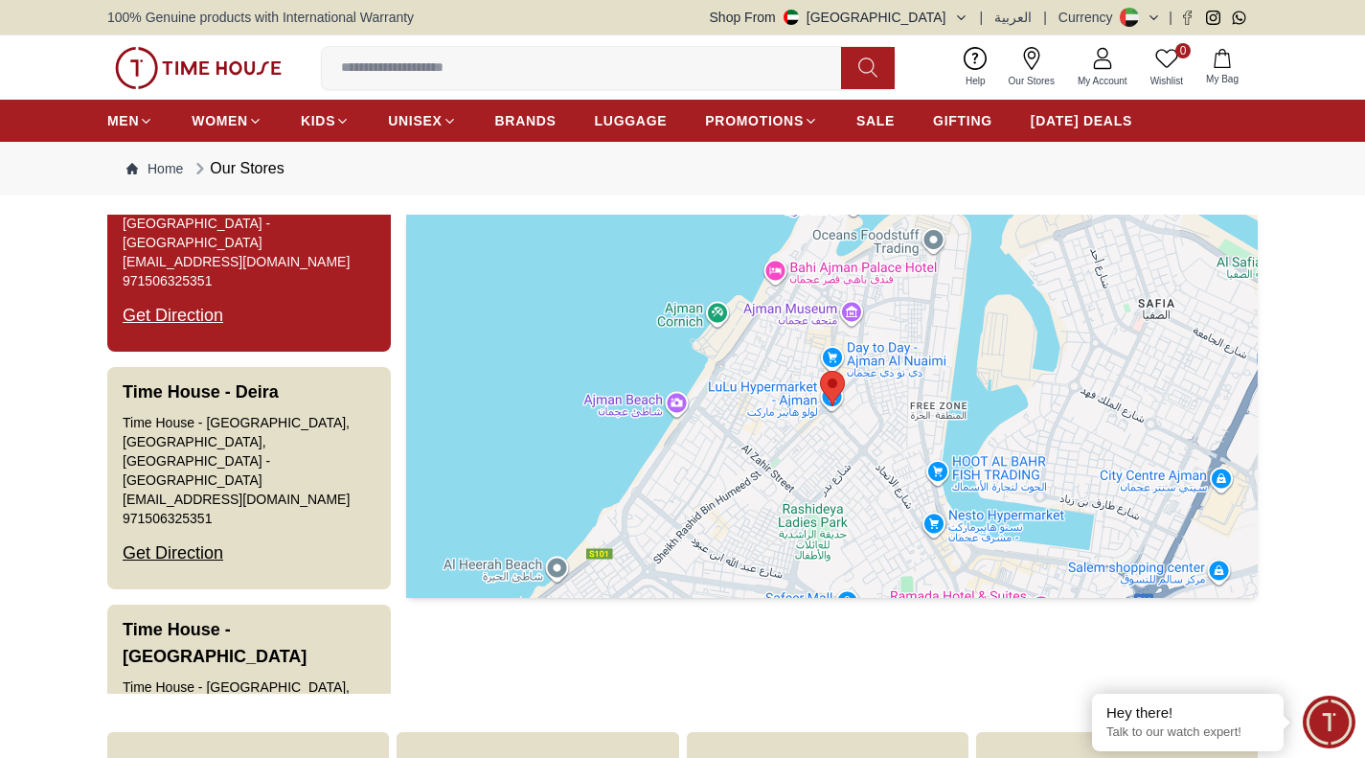
scroll to position [2880, 0]
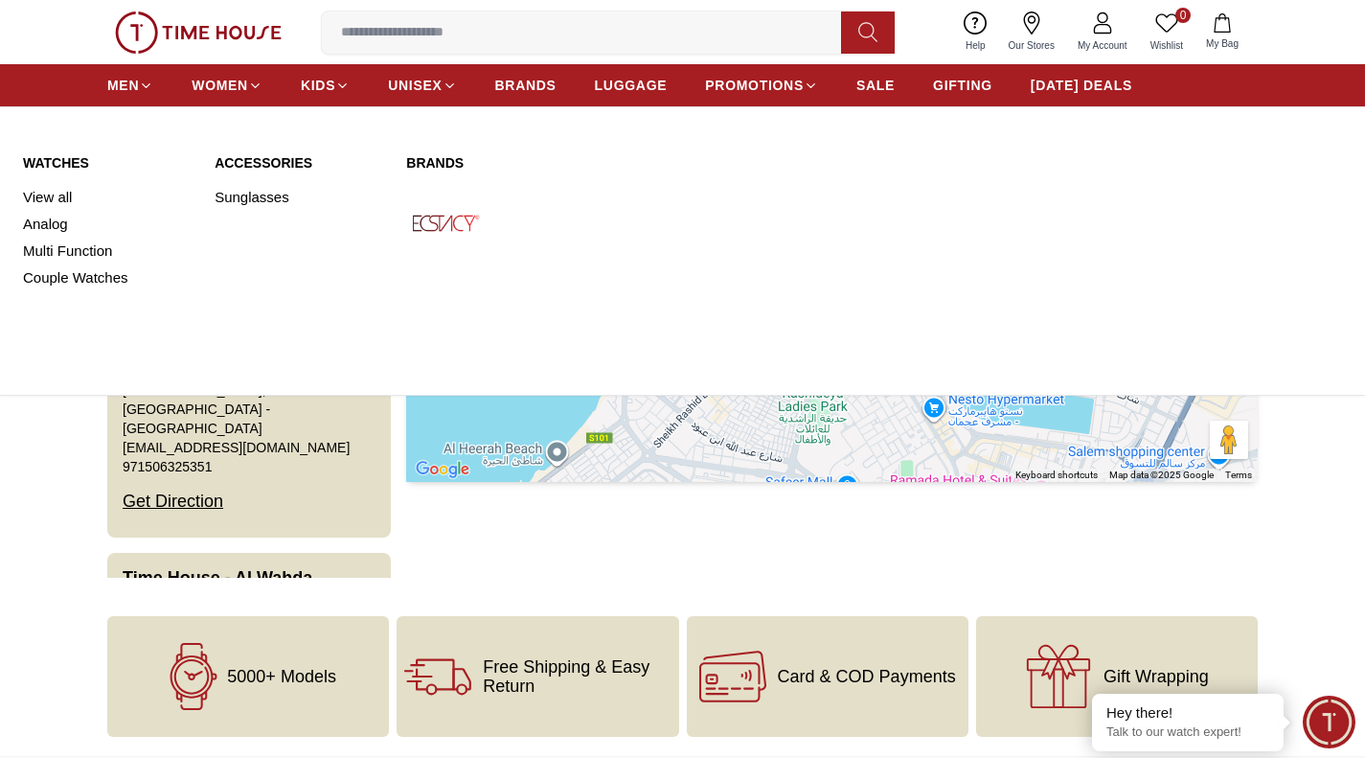
scroll to position [1458, 0]
